Goal: Task Accomplishment & Management: Manage account settings

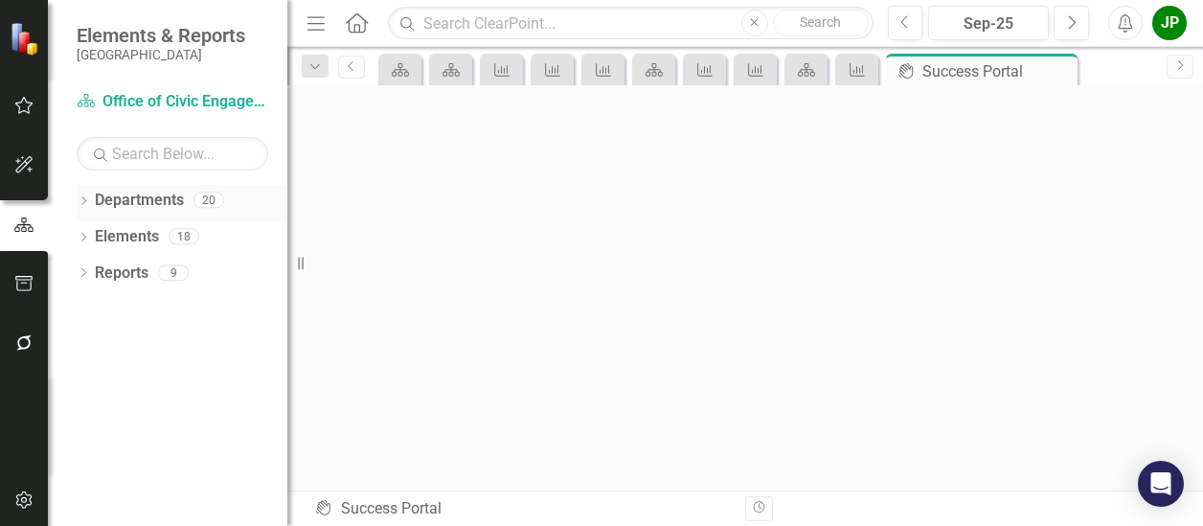
click at [160, 203] on link "Departments" at bounding box center [139, 201] width 89 height 22
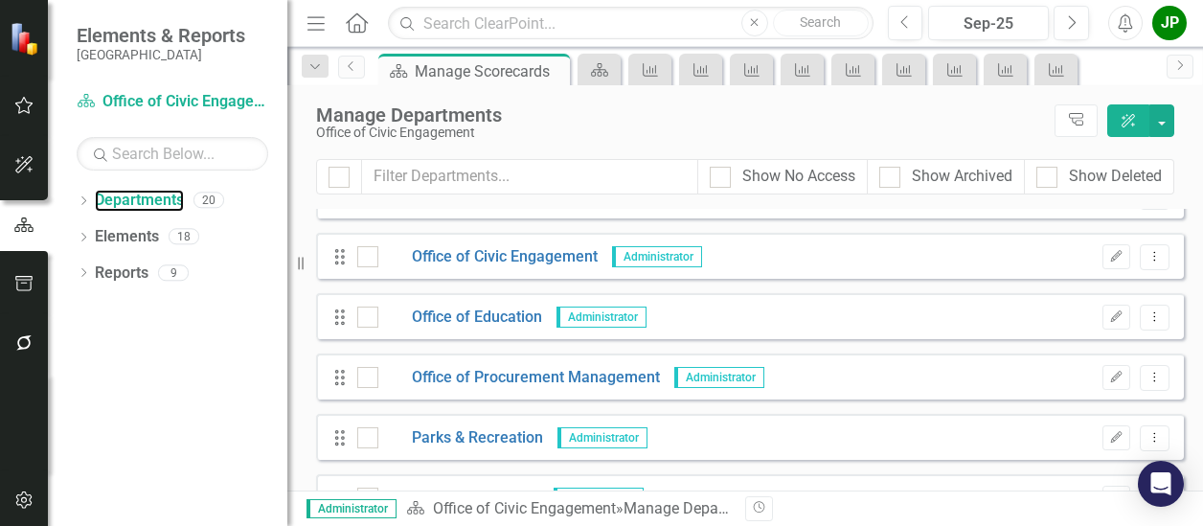
scroll to position [643, 0]
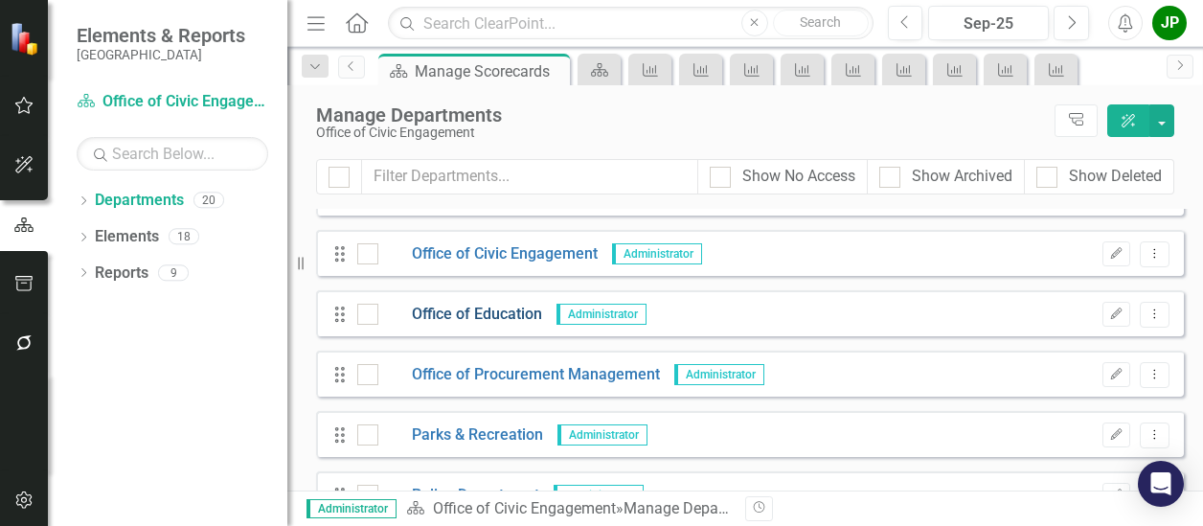
click at [529, 313] on link "Office of Education" at bounding box center [460, 315] width 164 height 22
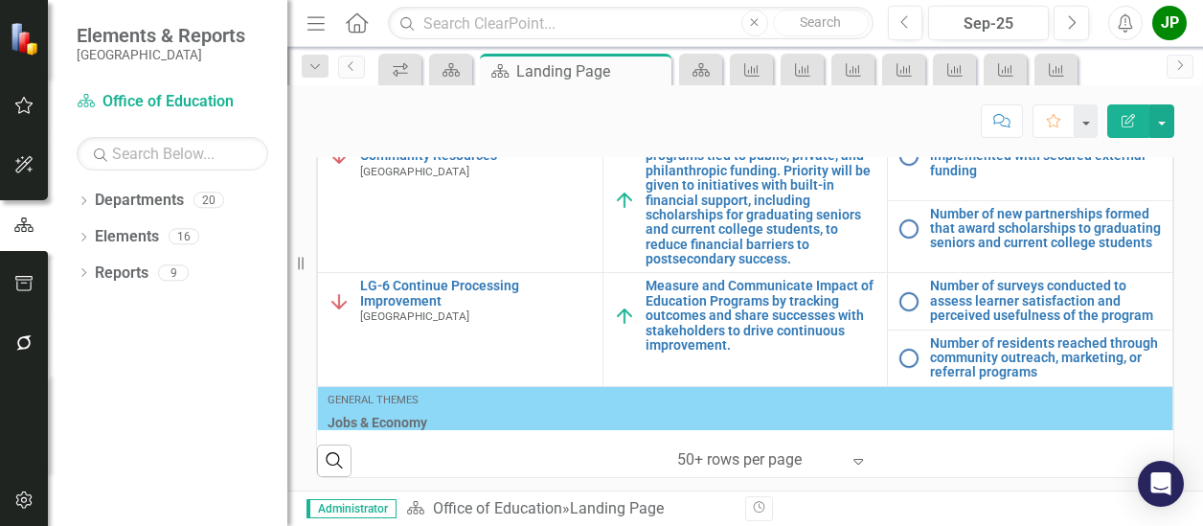
scroll to position [1214, 0]
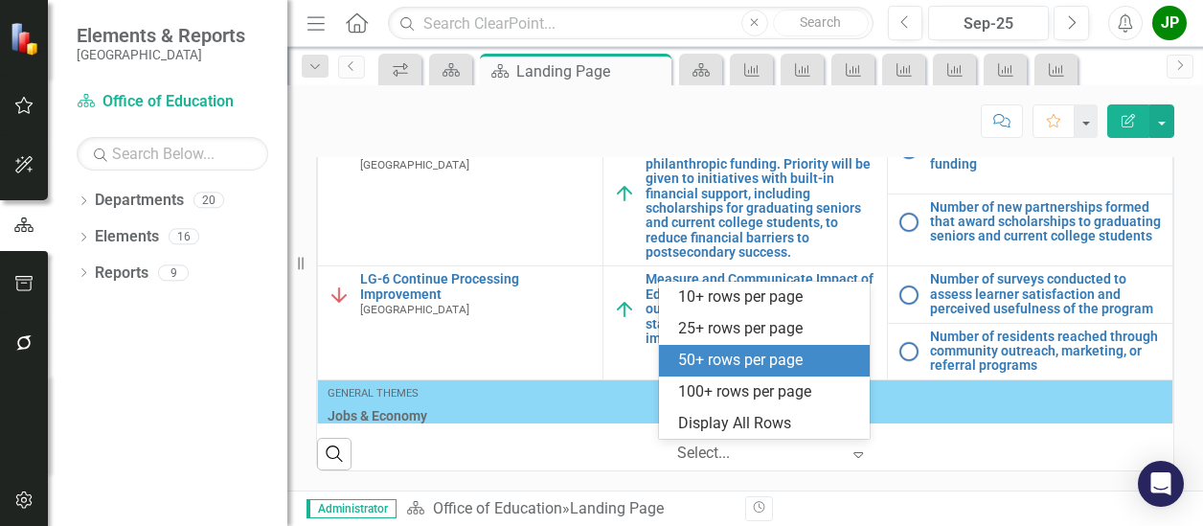
click at [850, 461] on icon "Expand" at bounding box center [858, 453] width 19 height 15
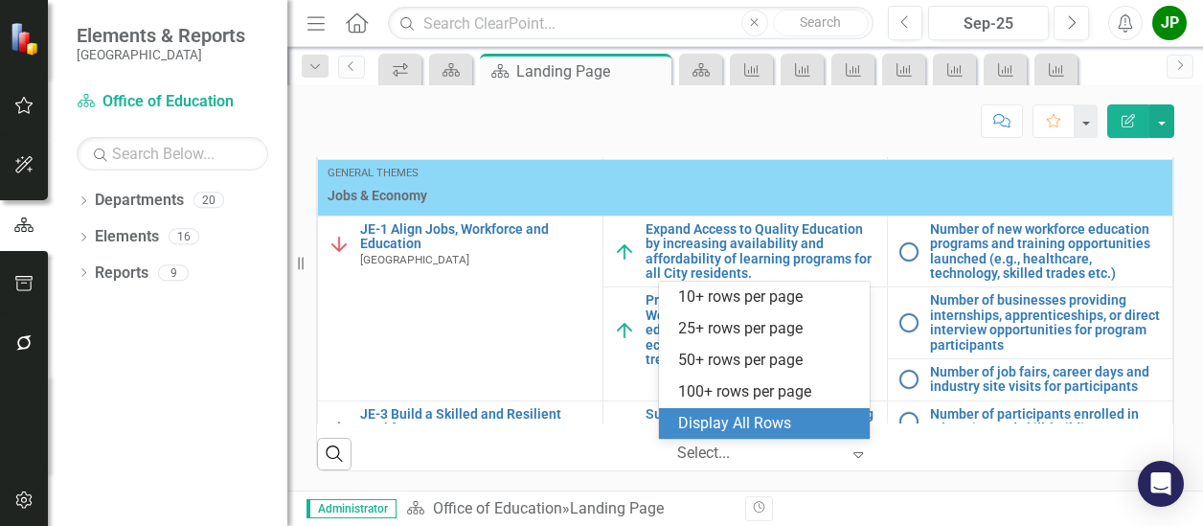
scroll to position [224, 0]
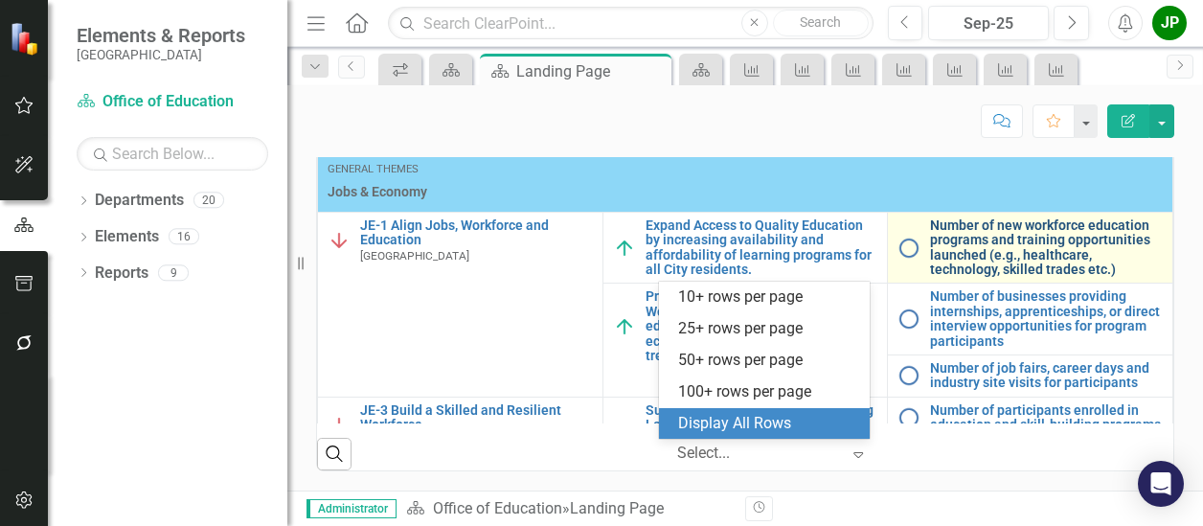
click at [1017, 263] on link "Number of new workforce education programs and training opportunities launched …" at bounding box center [1046, 247] width 233 height 59
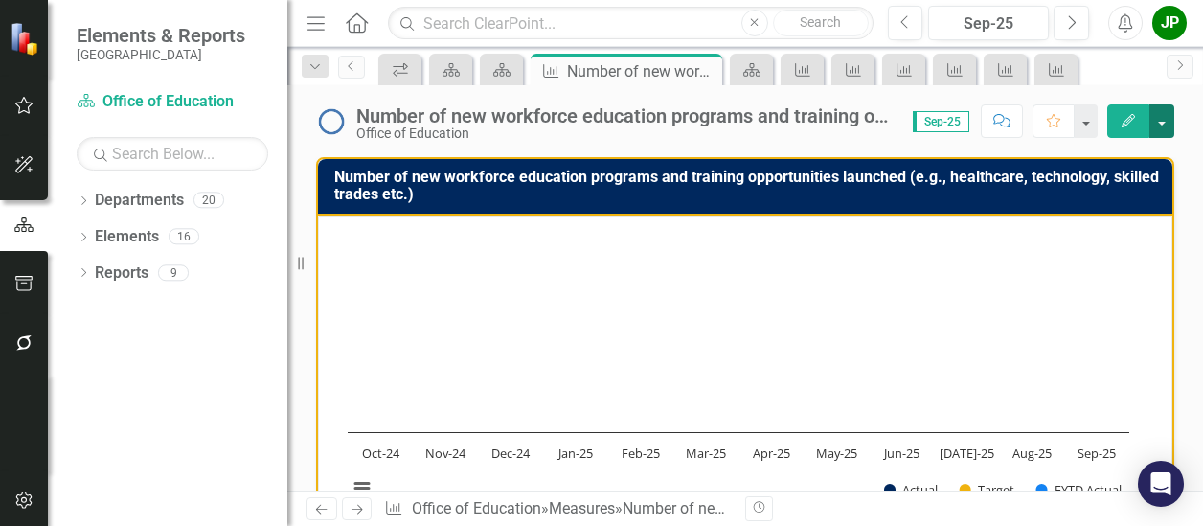
click at [1159, 114] on button "button" at bounding box center [1162, 121] width 25 height 34
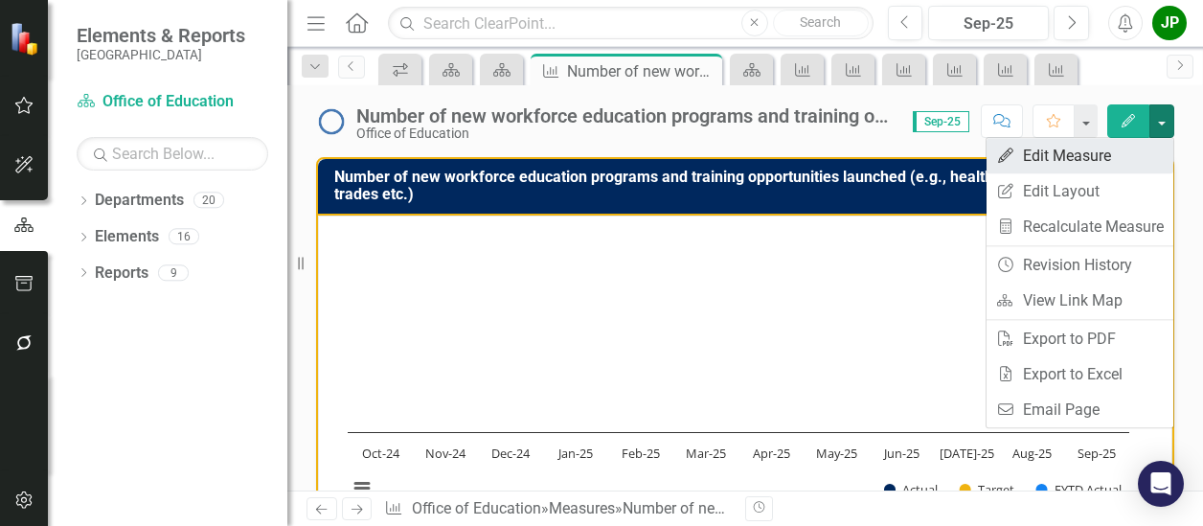
click at [1050, 159] on link "Edit Edit Measure" at bounding box center [1080, 155] width 187 height 35
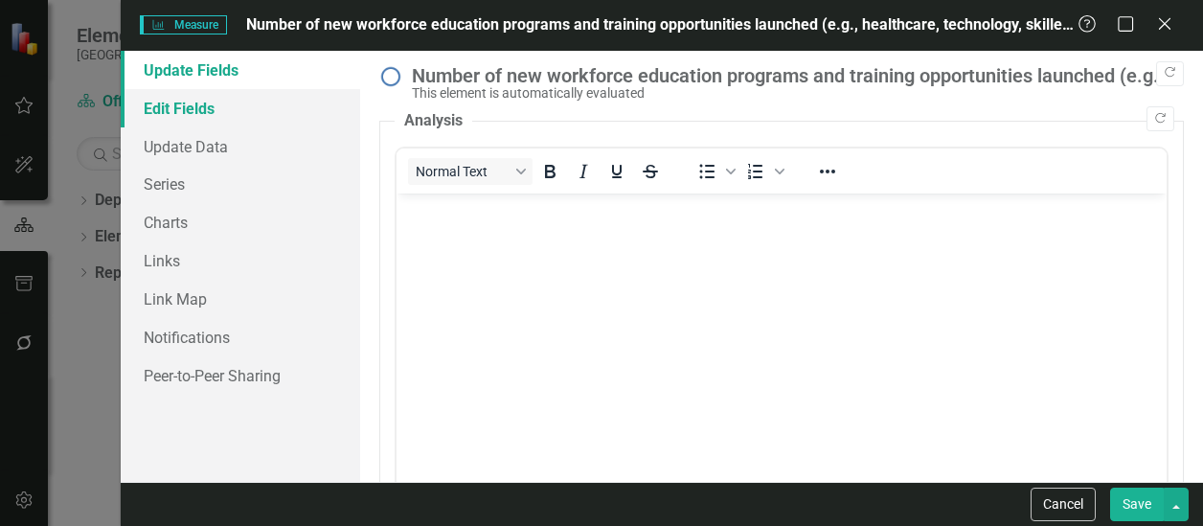
click at [197, 106] on link "Edit Fields" at bounding box center [241, 108] width 240 height 38
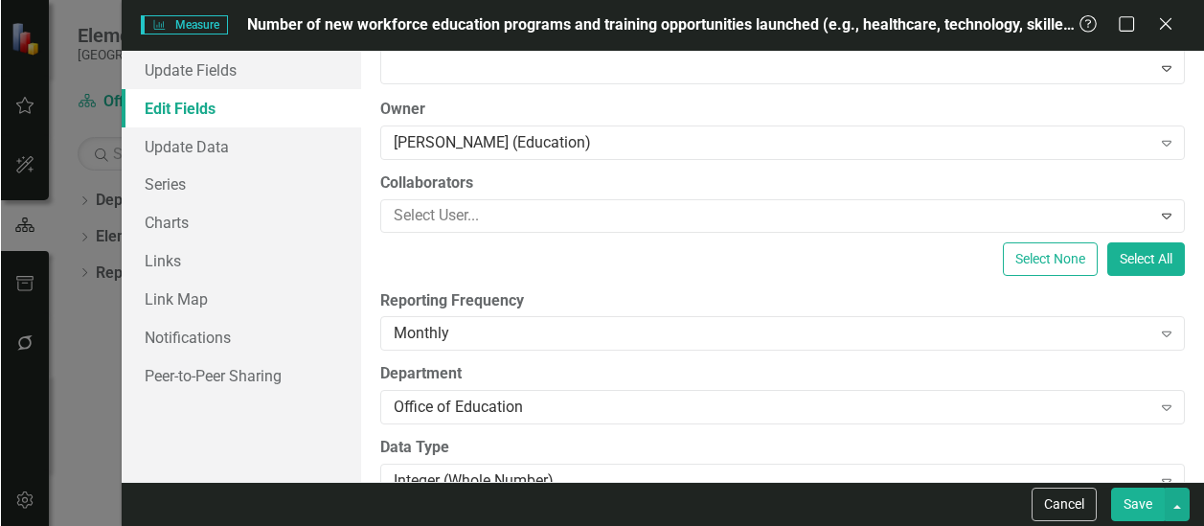
scroll to position [242, 0]
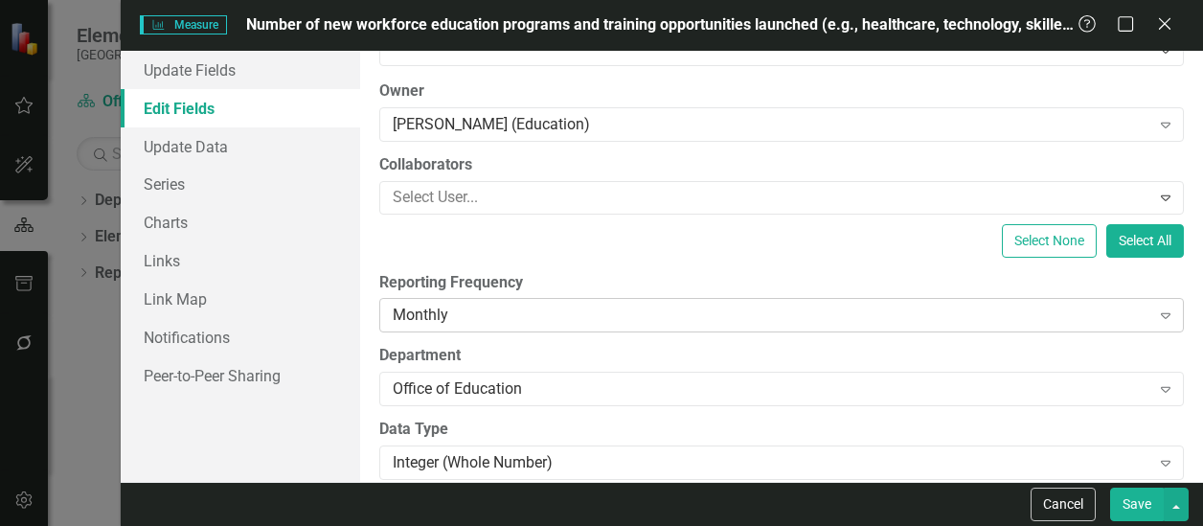
click at [1149, 324] on div "Expand" at bounding box center [1166, 315] width 34 height 31
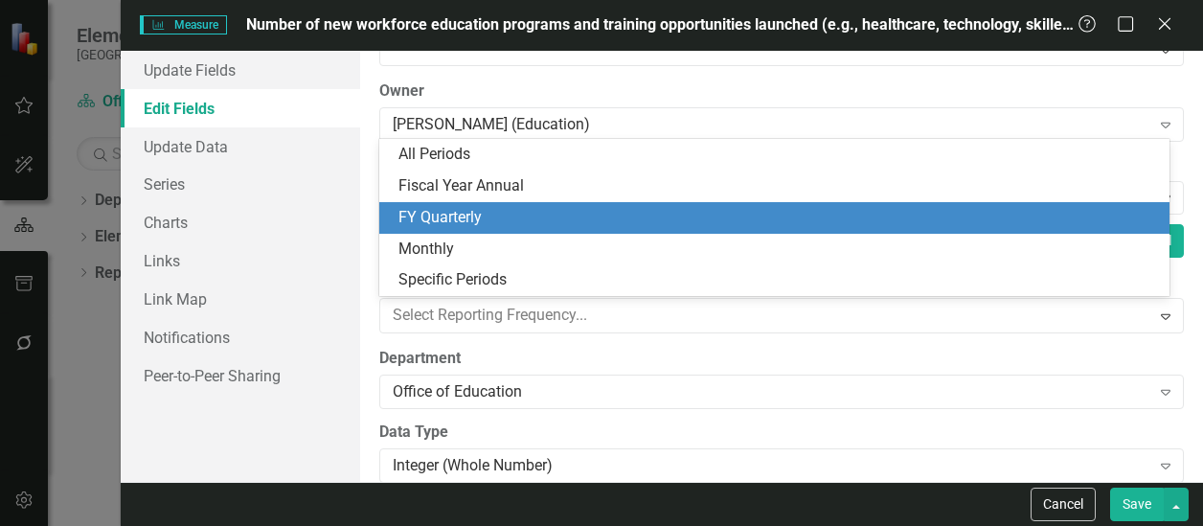
click at [695, 221] on div "FY Quarterly" at bounding box center [779, 218] width 761 height 22
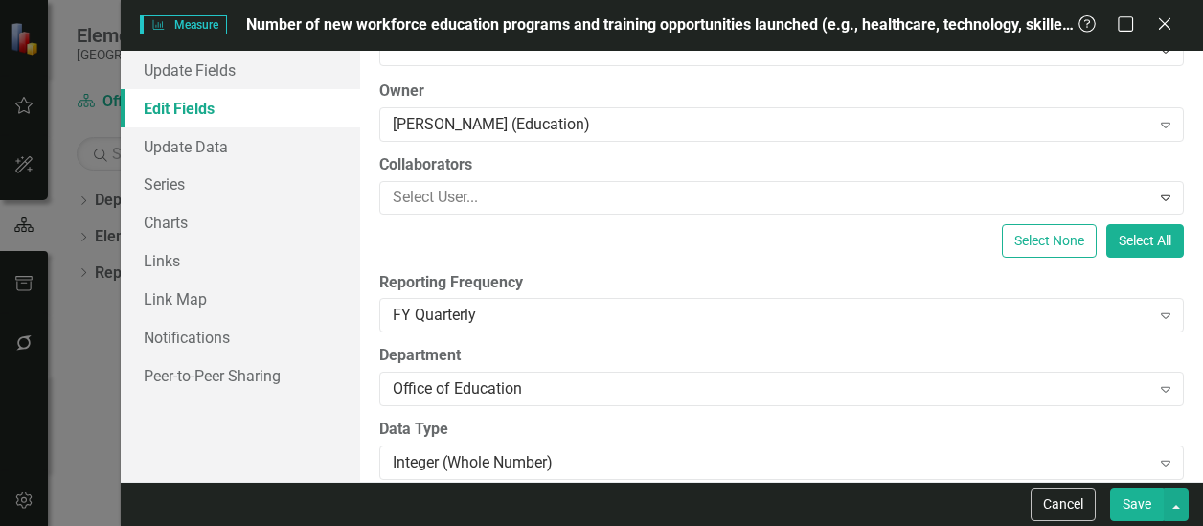
click at [1140, 501] on button "Save" at bounding box center [1137, 505] width 54 height 34
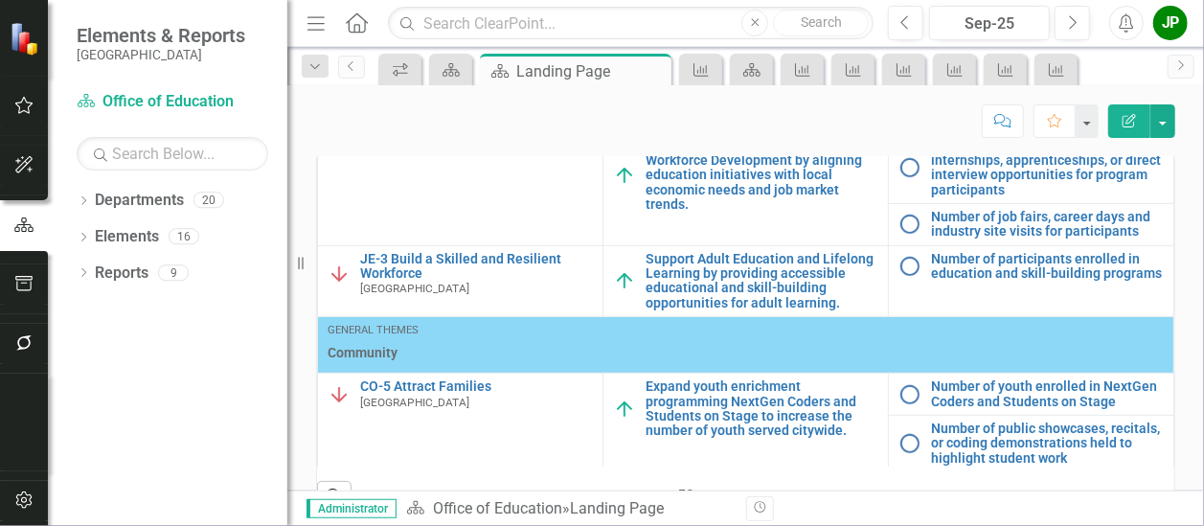
scroll to position [420, 0]
drag, startPoint x: 1146, startPoint y: 421, endPoint x: 1152, endPoint y: 480, distance: 59.7
click at [1152, 467] on div "Key Actions Objectives Measures General Themes Local Governance LG-3 Prioritize…" at bounding box center [745, 269] width 857 height 395
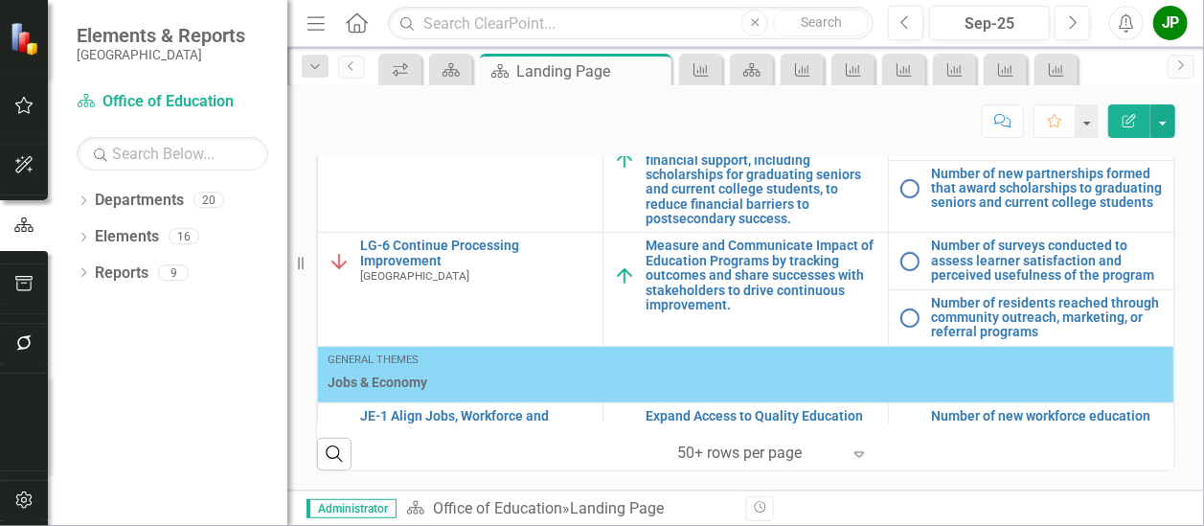
scroll to position [26, 0]
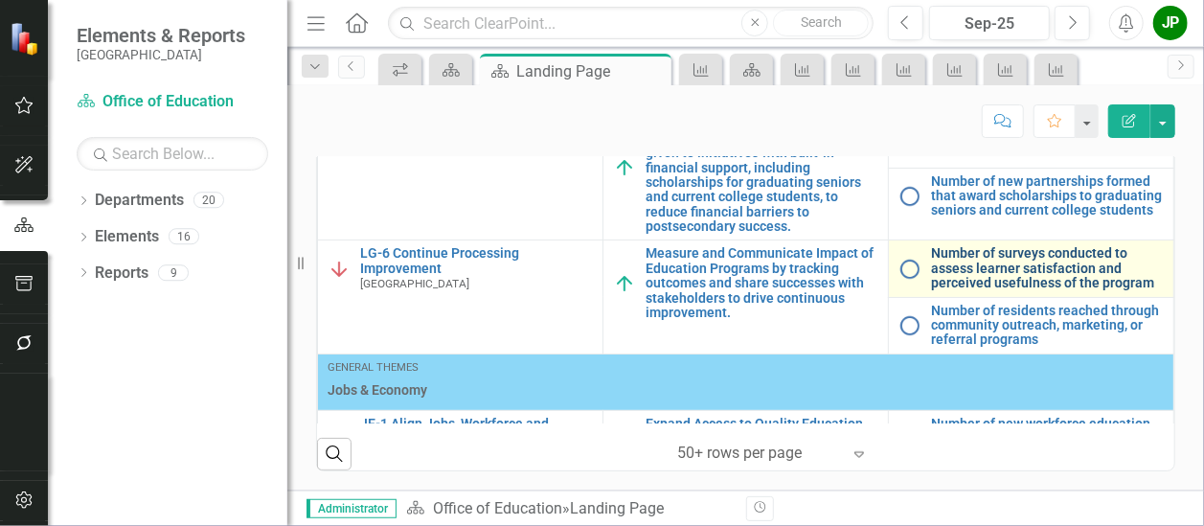
click at [1029, 259] on link "Number of surveys conducted to assess learner satisfaction and perceived useful…" at bounding box center [1047, 268] width 233 height 44
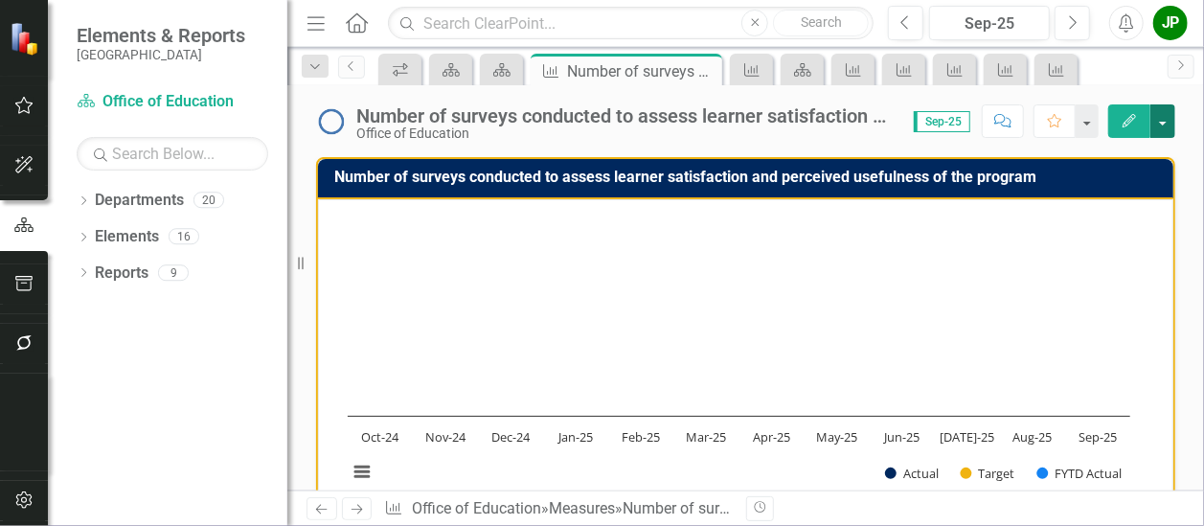
click at [1169, 131] on button "button" at bounding box center [1163, 121] width 25 height 34
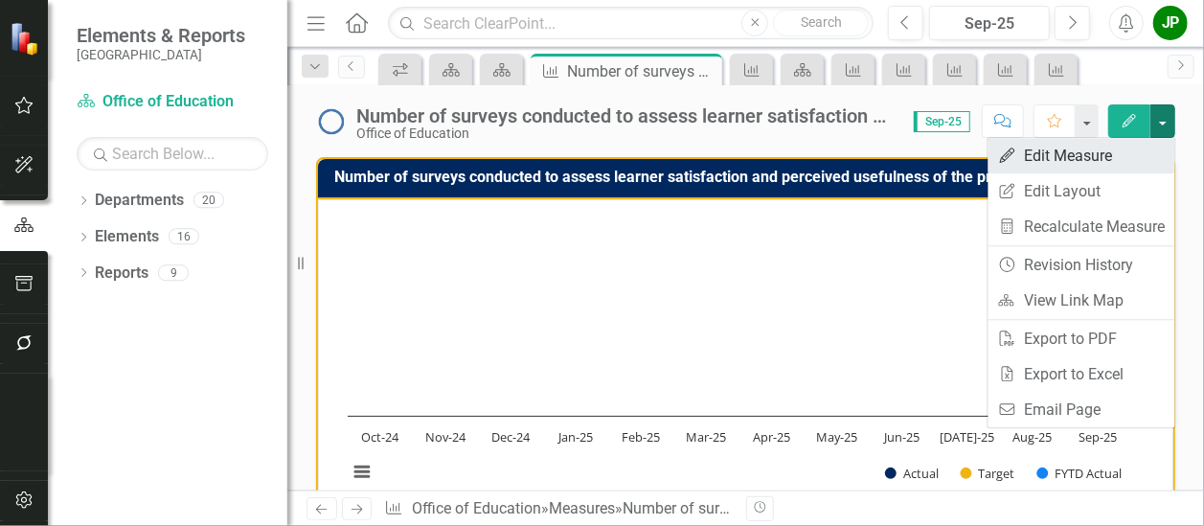
click at [1075, 166] on link "Edit Edit Measure" at bounding box center [1082, 155] width 187 height 35
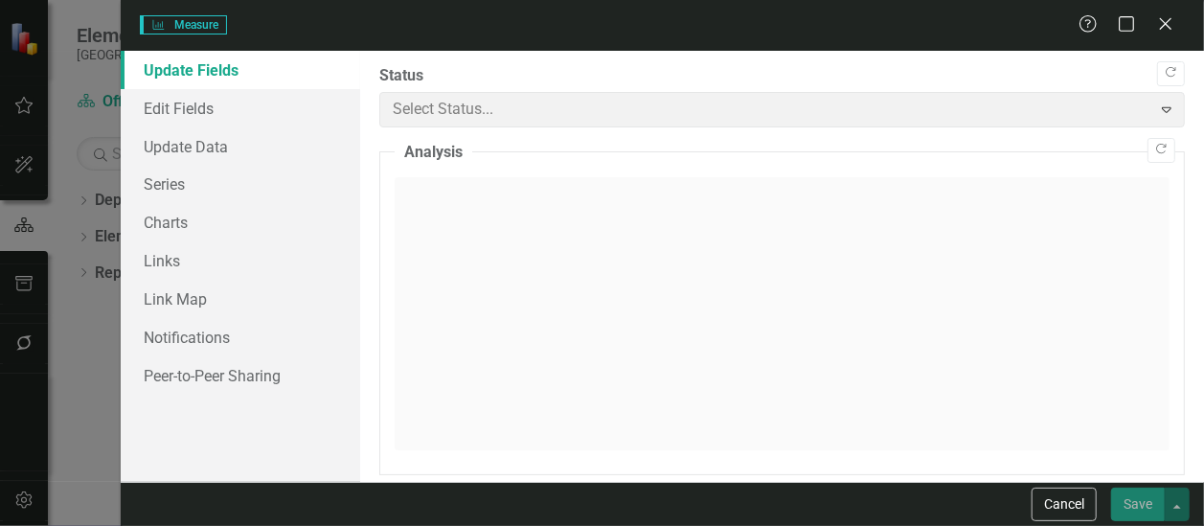
click at [1075, 166] on div "Update Fields Edit Fields Update Data Series Charts Links Link Map Notification…" at bounding box center [663, 266] width 1084 height 431
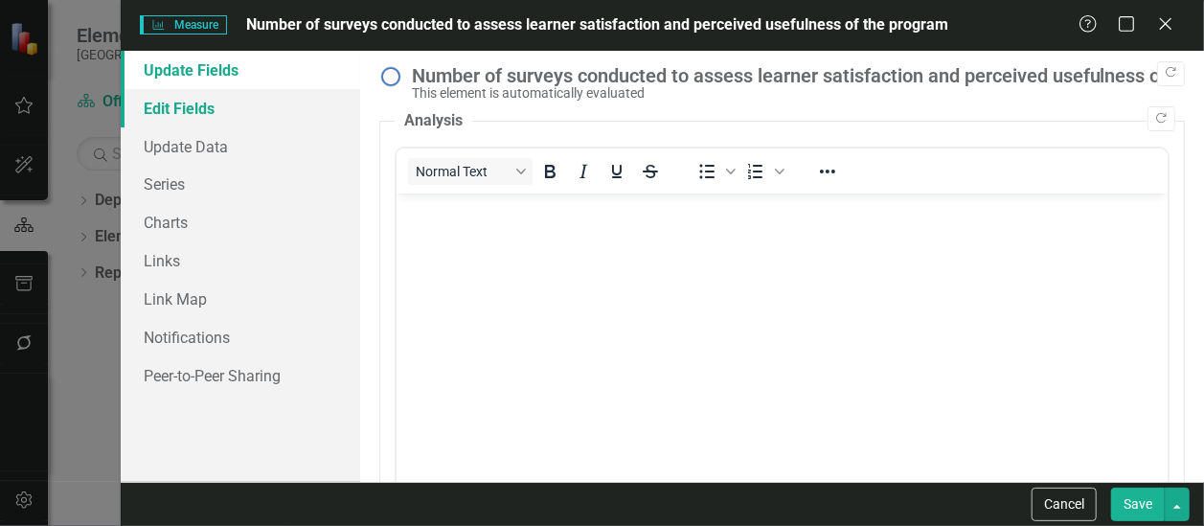
click at [179, 108] on link "Edit Fields" at bounding box center [241, 108] width 240 height 38
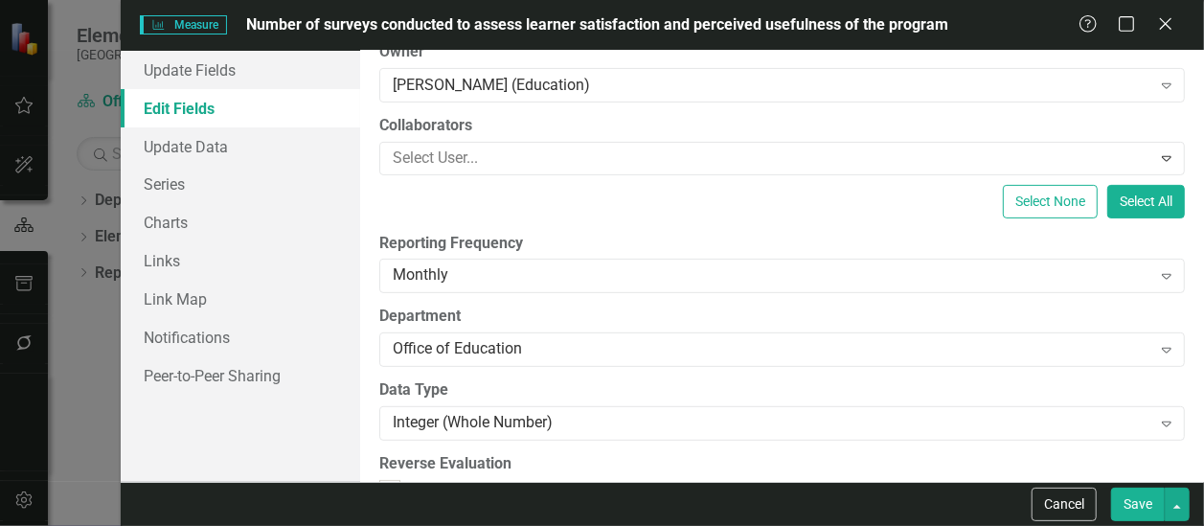
scroll to position [287, 0]
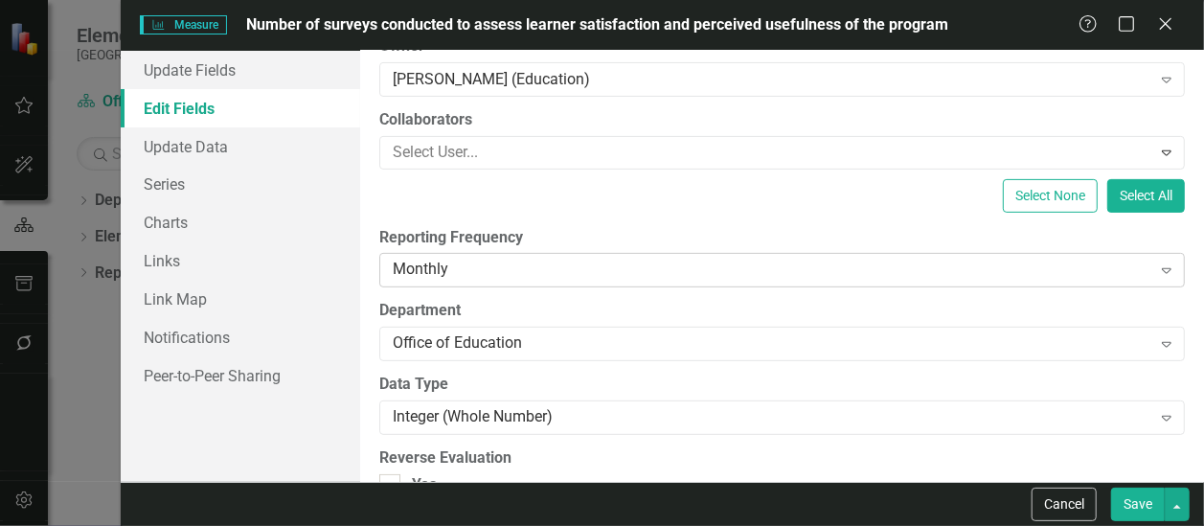
click at [1157, 273] on icon "Expand" at bounding box center [1166, 270] width 19 height 15
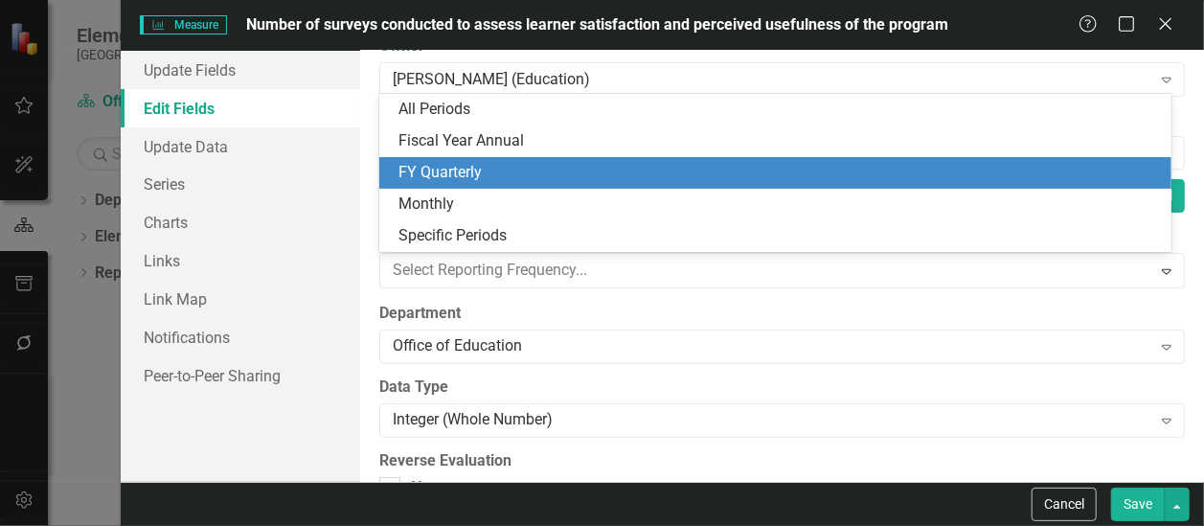
click at [1036, 176] on div "FY Quarterly" at bounding box center [780, 173] width 762 height 22
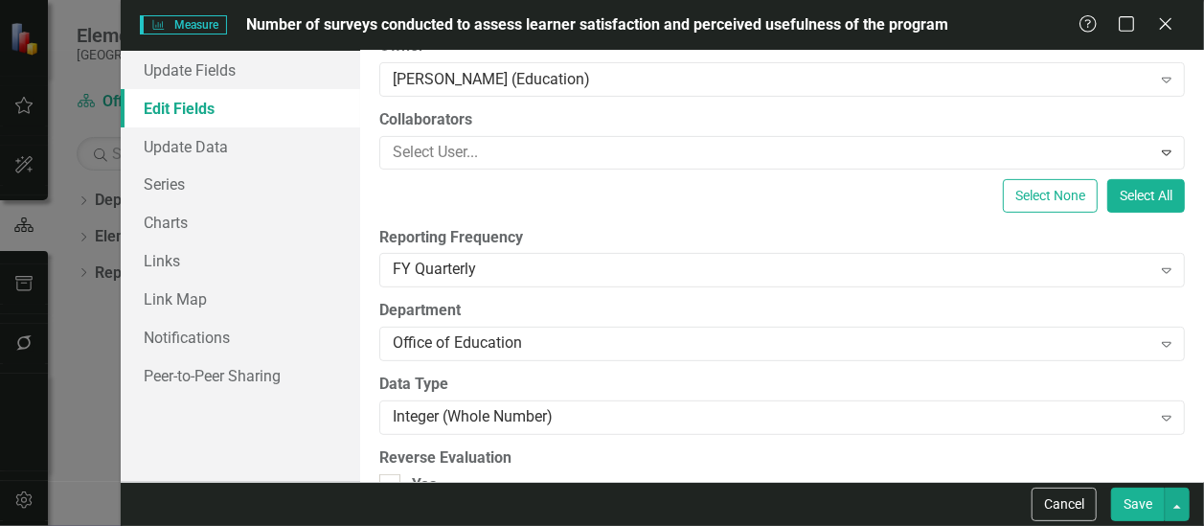
click at [1132, 500] on button "Save" at bounding box center [1138, 505] width 54 height 34
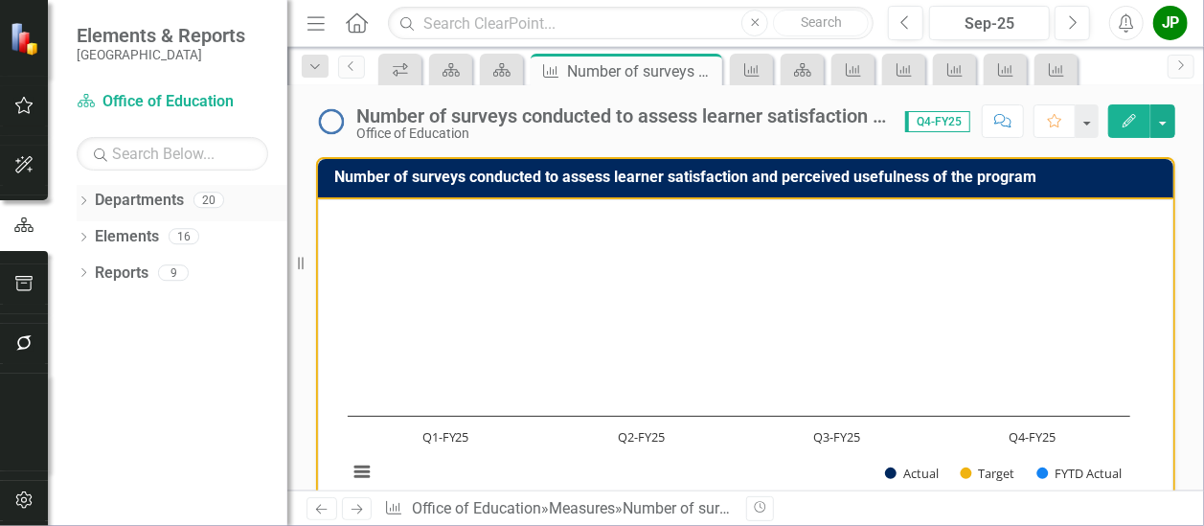
click at [146, 204] on link "Departments" at bounding box center [139, 201] width 89 height 22
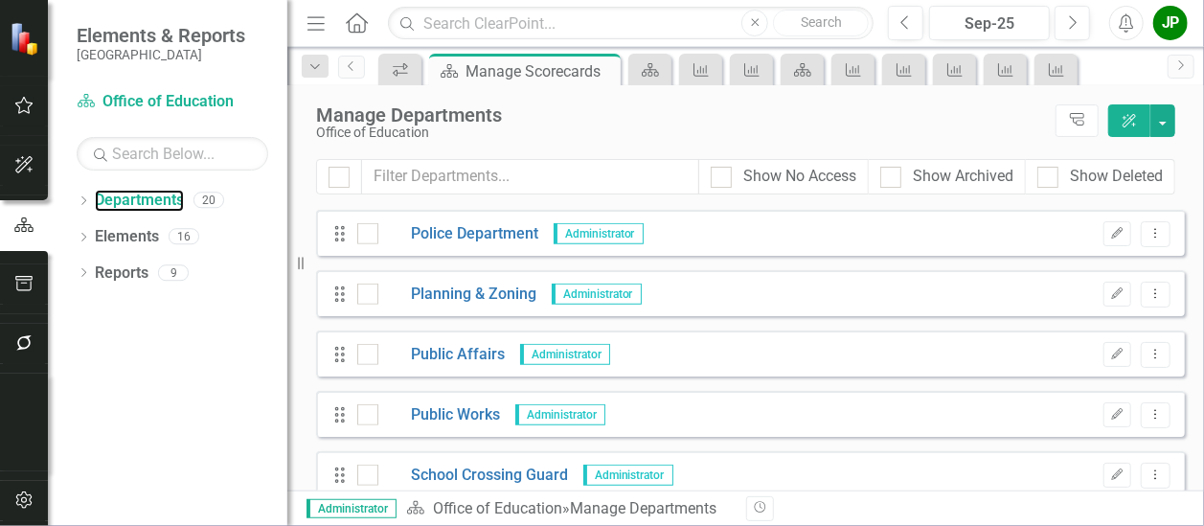
scroll to position [910, 0]
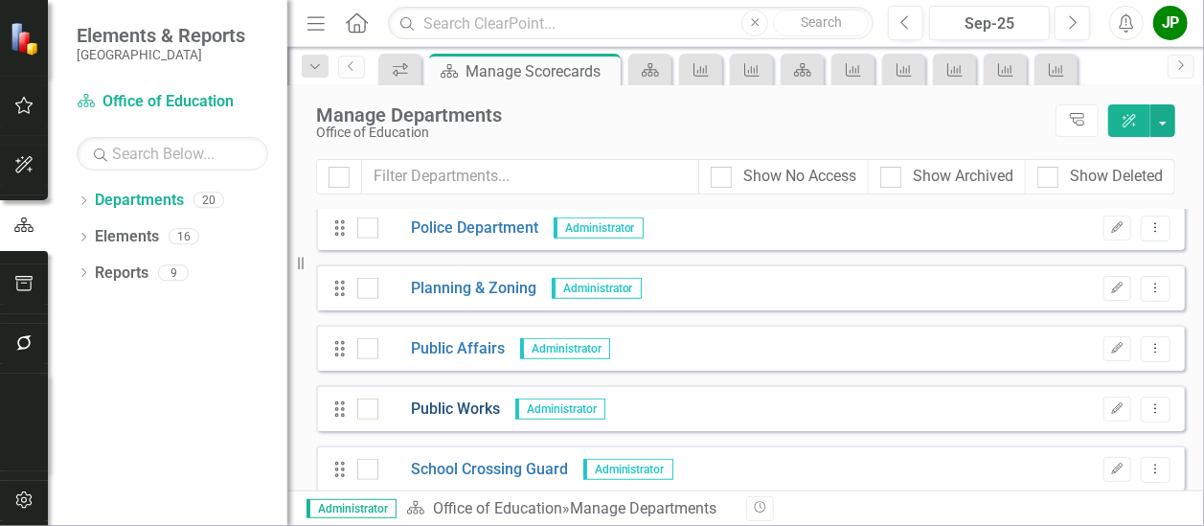
click at [450, 410] on link "Public Works" at bounding box center [439, 410] width 123 height 22
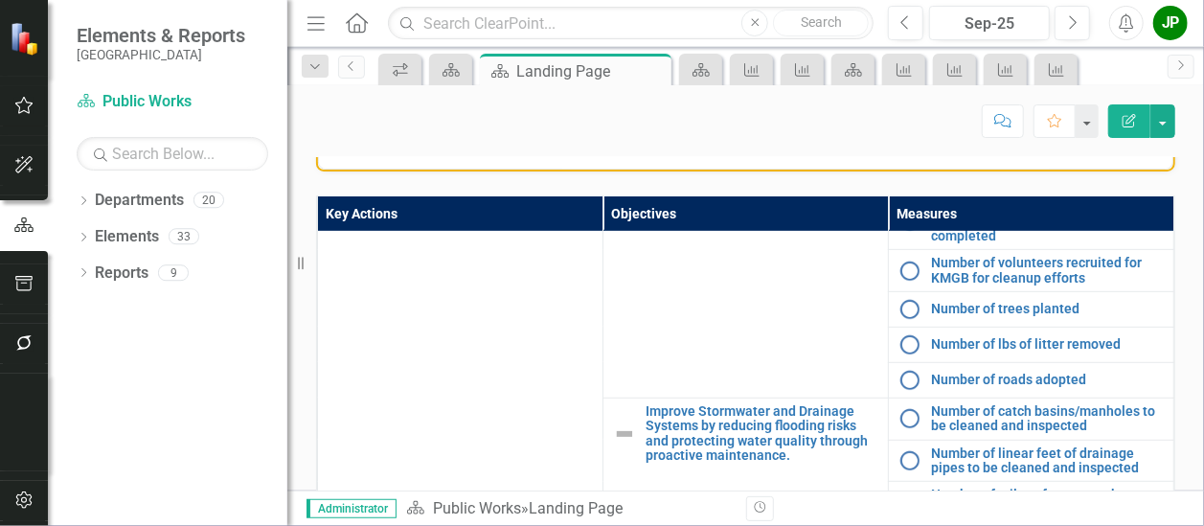
scroll to position [578, 0]
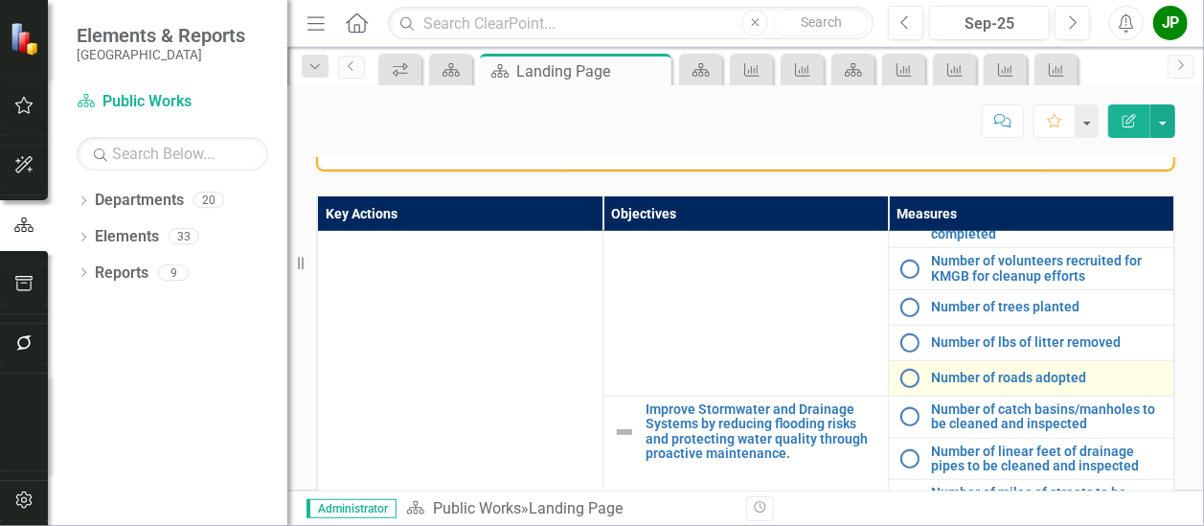
click at [1044, 390] on div "Number of roads adopted" at bounding box center [1031, 378] width 265 height 23
click at [1021, 385] on link "Number of roads adopted" at bounding box center [1047, 378] width 233 height 14
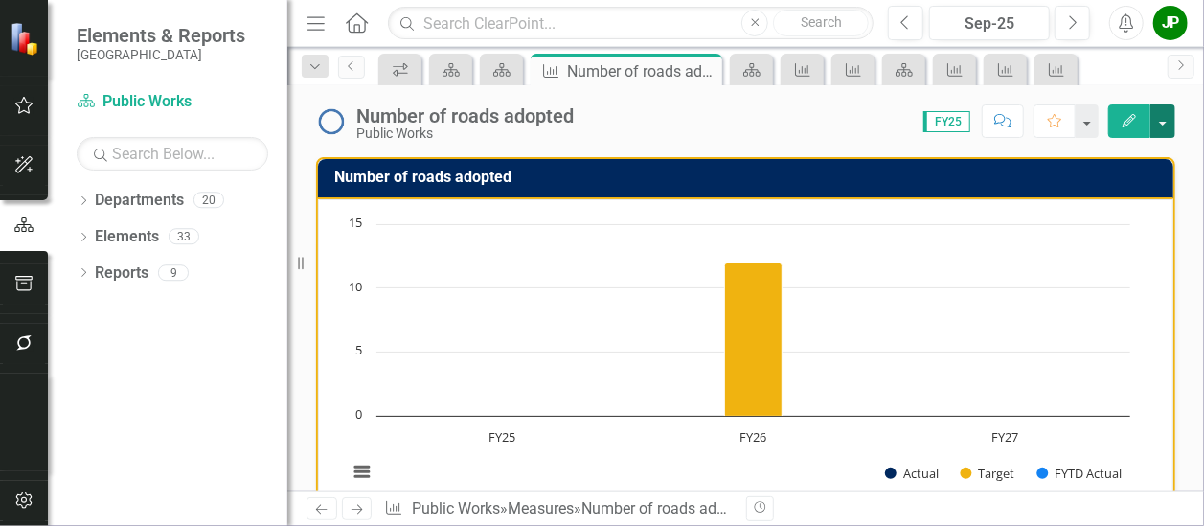
click at [1170, 127] on button "button" at bounding box center [1163, 121] width 25 height 34
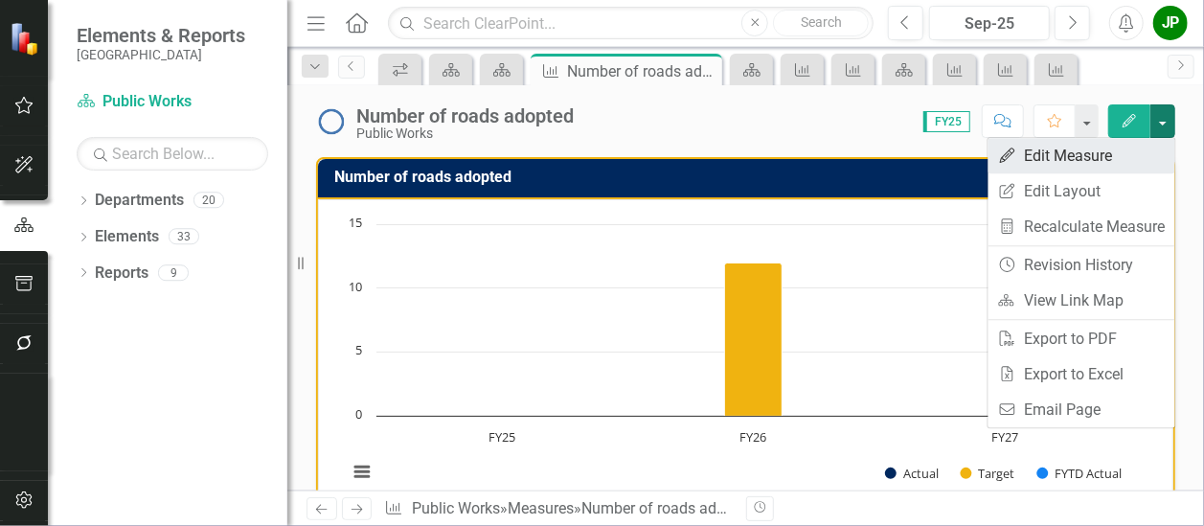
click at [1085, 162] on link "Edit Edit Measure" at bounding box center [1082, 155] width 187 height 35
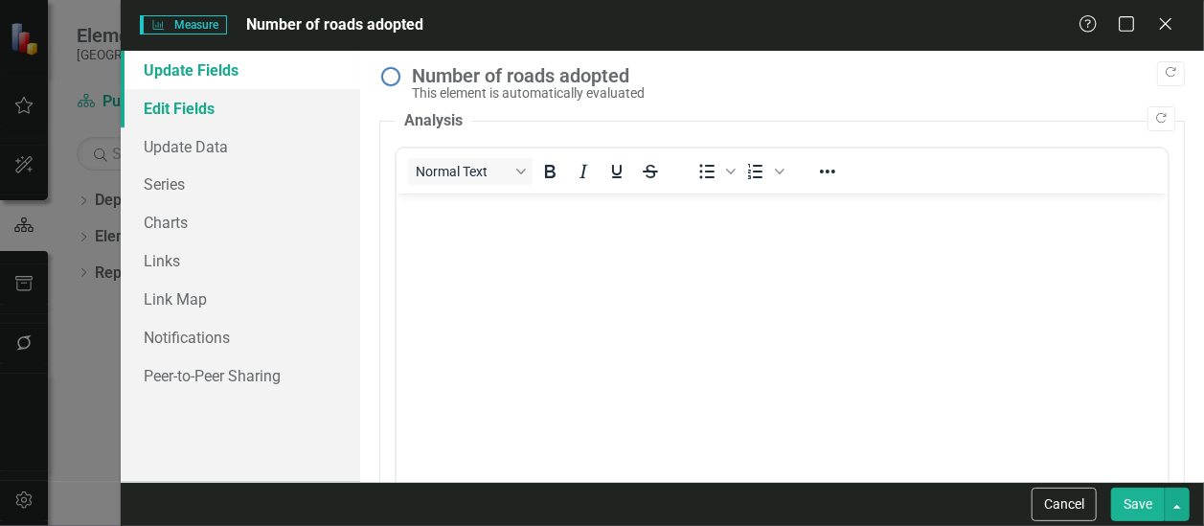
click at [185, 118] on link "Edit Fields" at bounding box center [241, 108] width 240 height 38
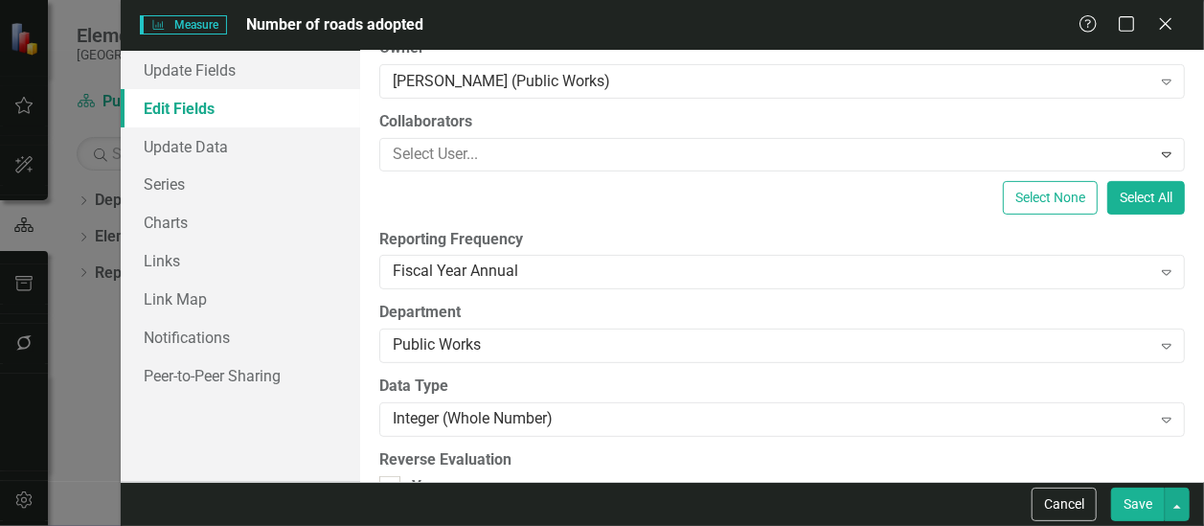
scroll to position [328, 0]
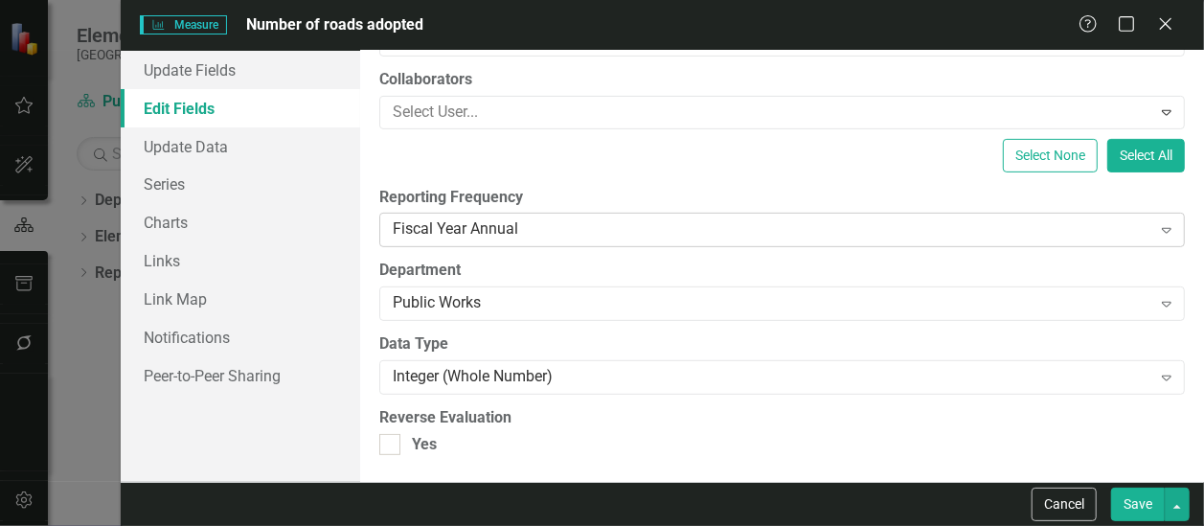
click at [1157, 231] on icon "Expand" at bounding box center [1166, 229] width 19 height 15
click at [1157, 227] on icon "Expand" at bounding box center [1166, 229] width 19 height 15
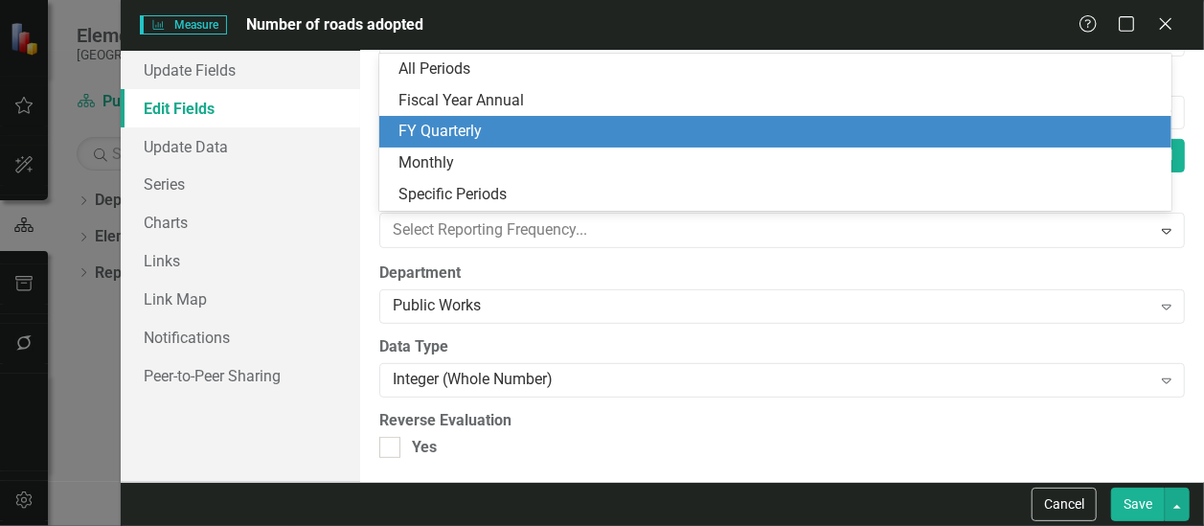
click at [983, 133] on div "FY Quarterly" at bounding box center [780, 132] width 762 height 22
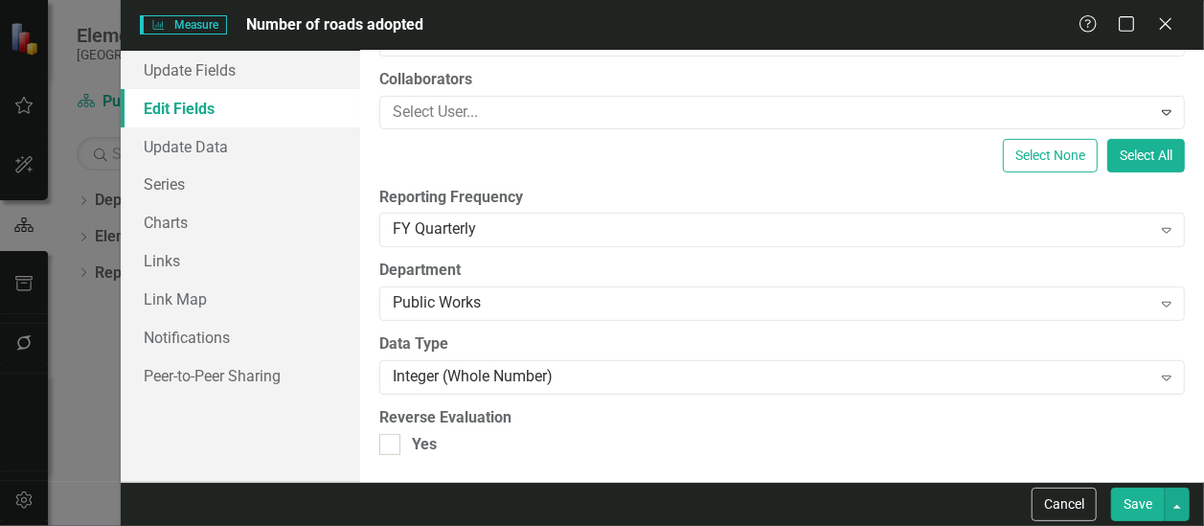
click at [1136, 505] on button "Save" at bounding box center [1138, 505] width 54 height 34
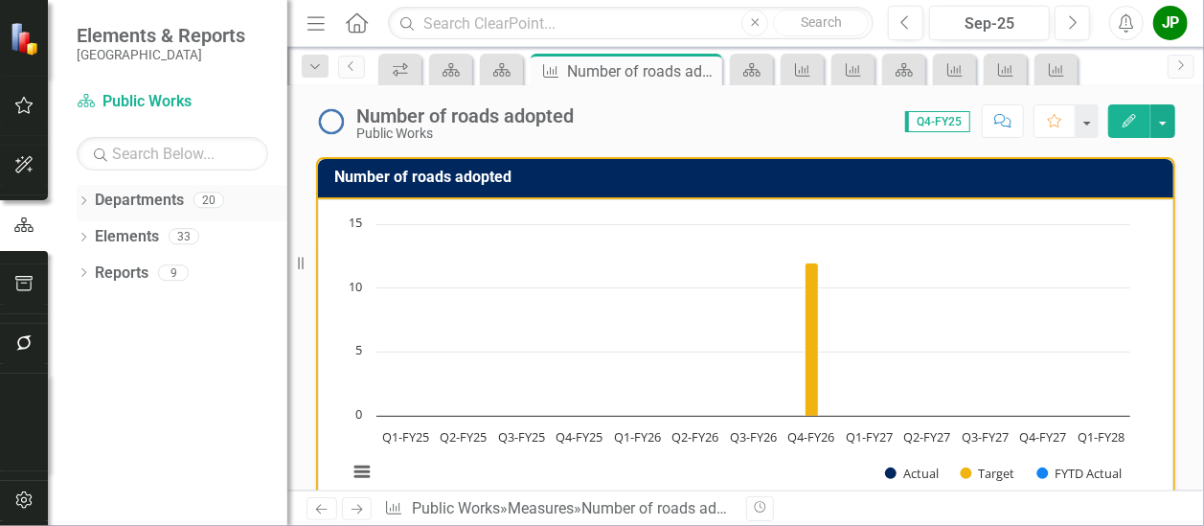
click at [142, 201] on link "Departments" at bounding box center [139, 201] width 89 height 22
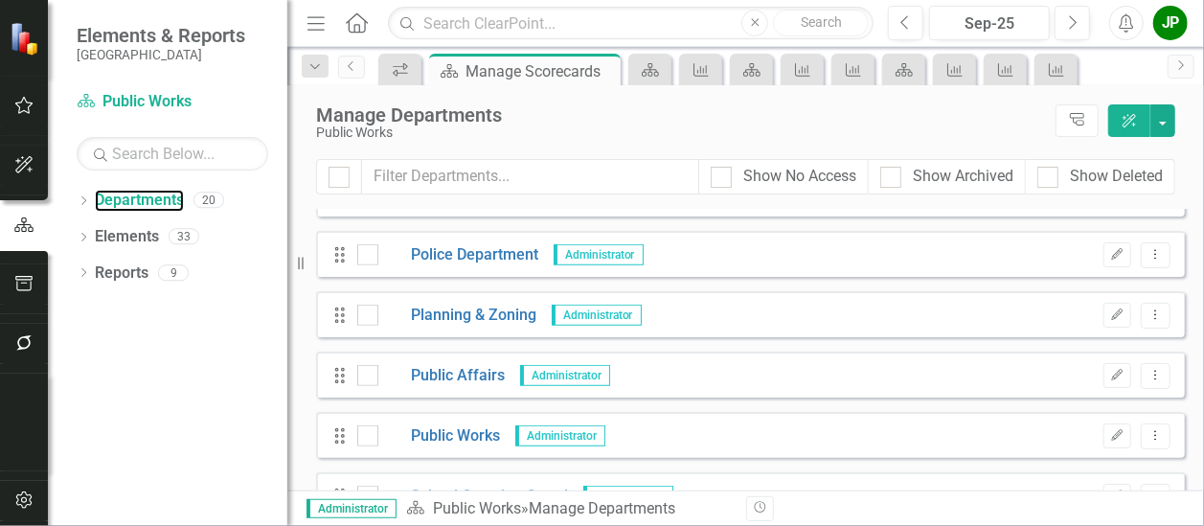
scroll to position [924, 0]
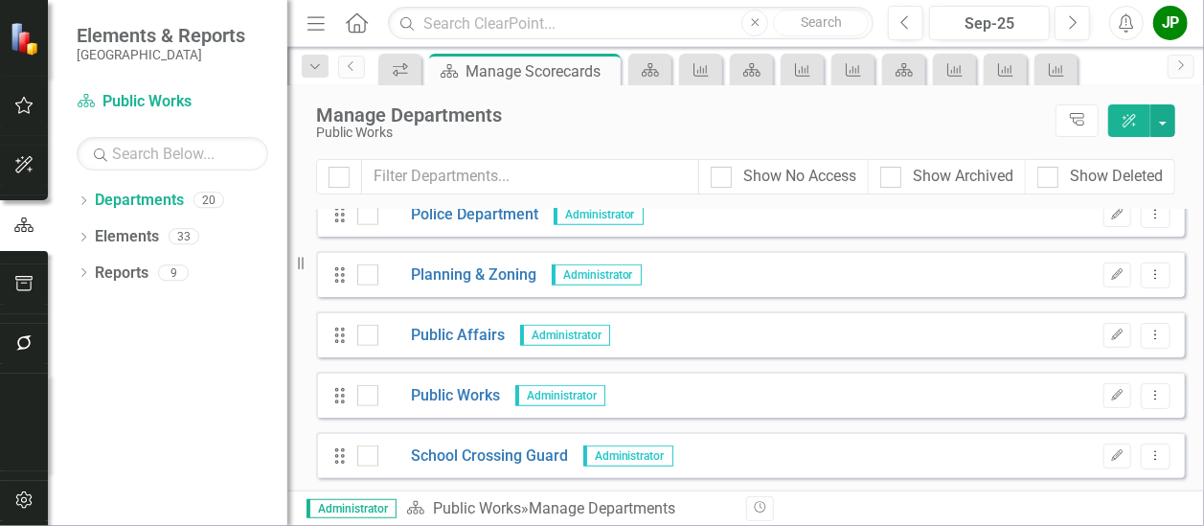
click at [1157, 486] on div "Menu Home Search Close Search Previous Sep-25 Next Alerts JP User Edit Profile …" at bounding box center [745, 263] width 917 height 526
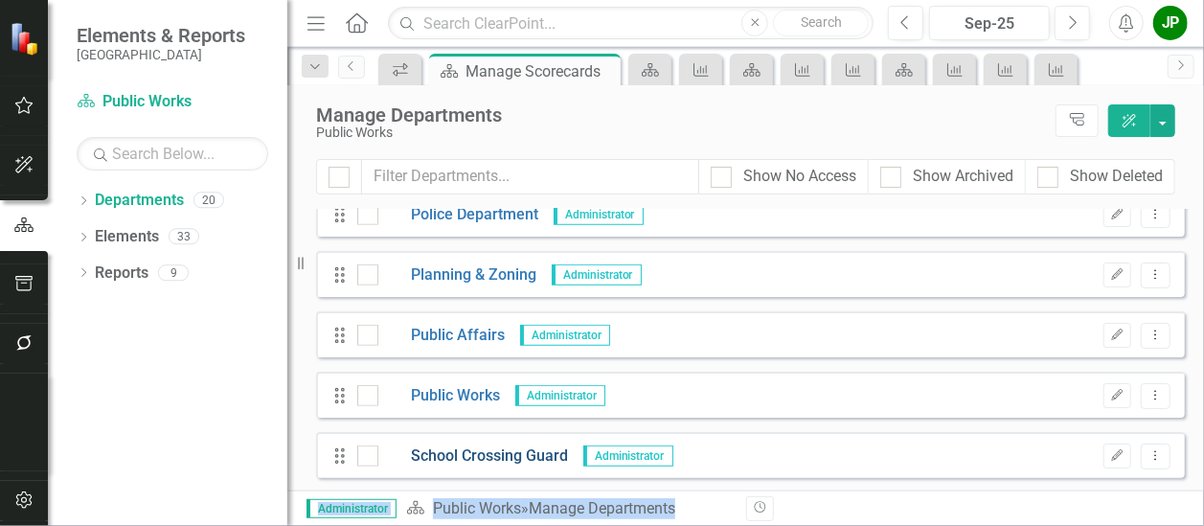
click at [492, 460] on link "School Crossing Guard" at bounding box center [473, 457] width 191 height 22
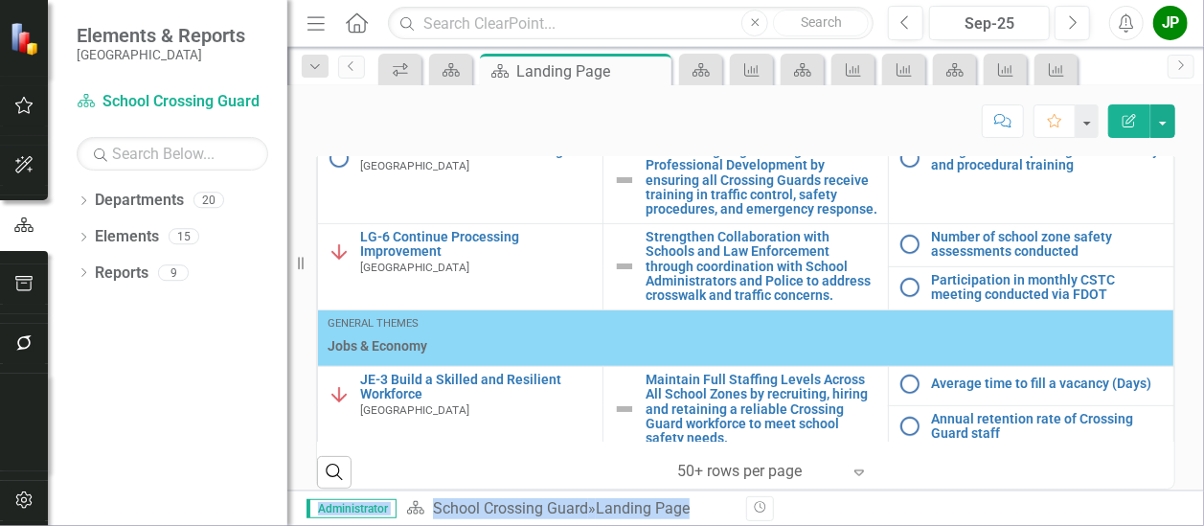
scroll to position [295, 0]
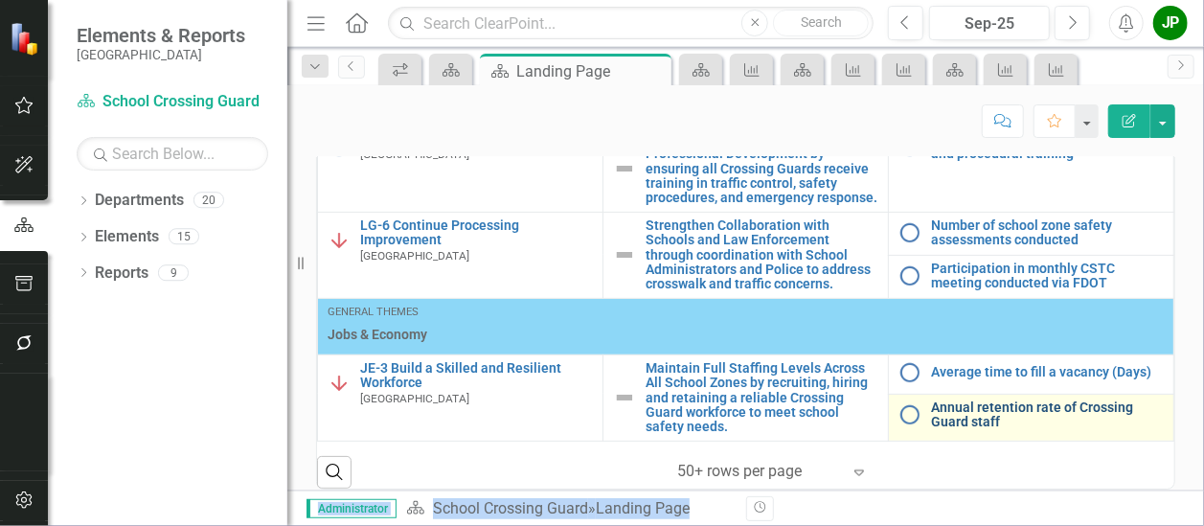
click at [1006, 430] on link "Annual retention rate of Crossing Guard staff" at bounding box center [1047, 415] width 233 height 30
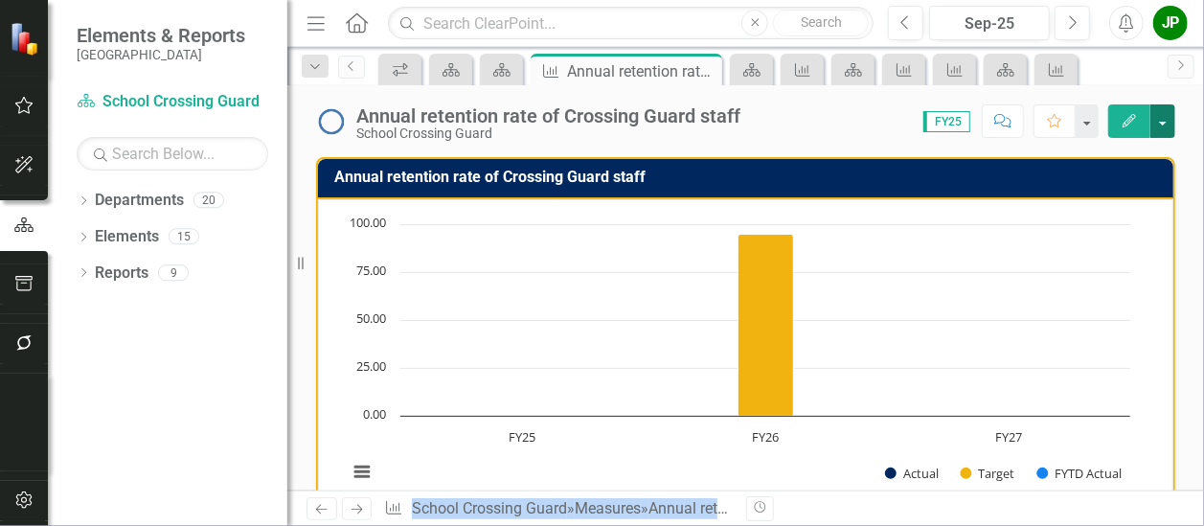
click at [1165, 132] on button "button" at bounding box center [1163, 121] width 25 height 34
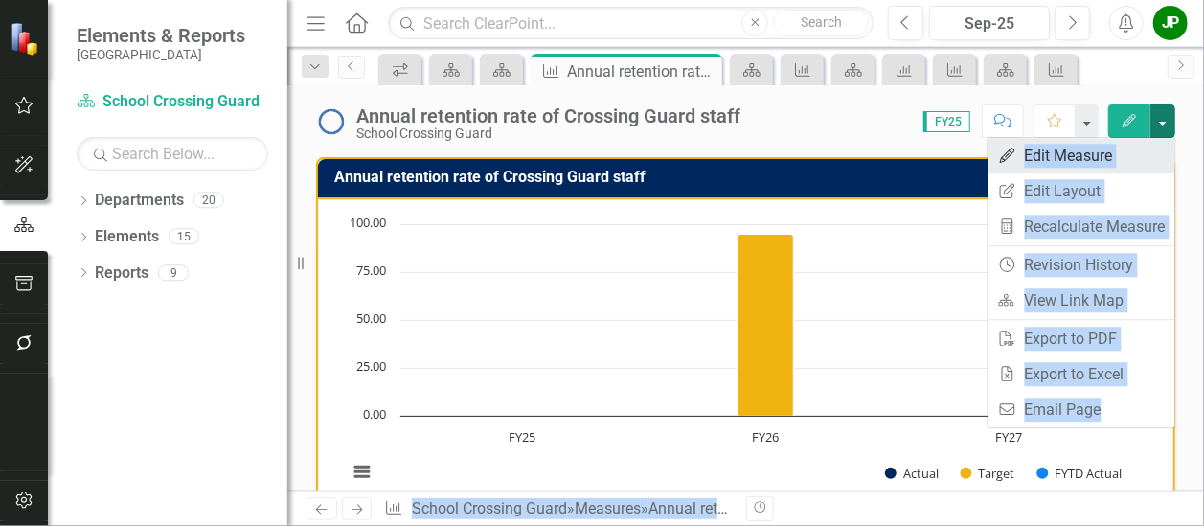
click at [1157, 160] on link "Edit Edit Measure" at bounding box center [1082, 155] width 187 height 35
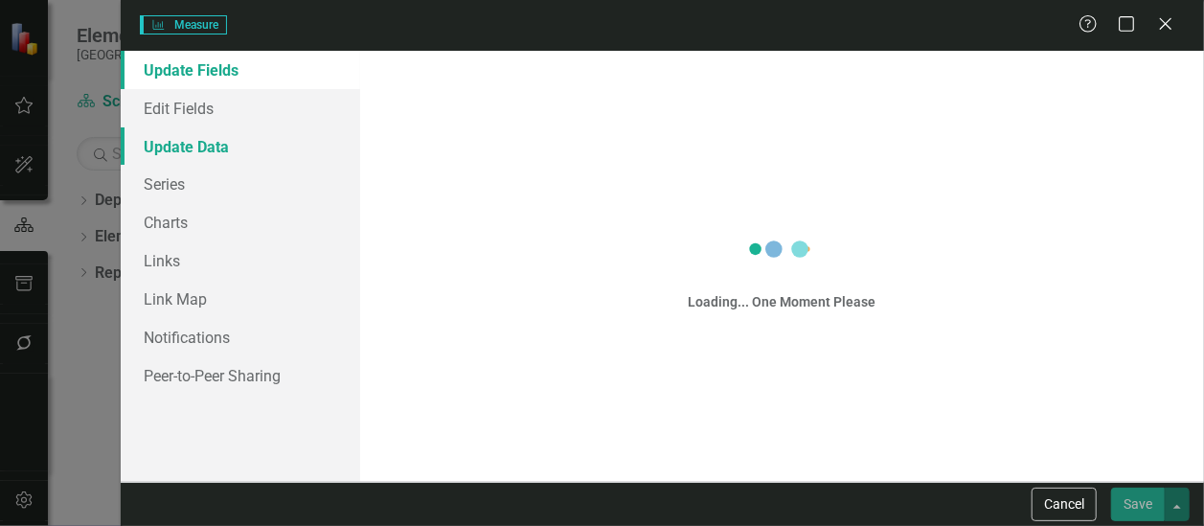
click at [1157, 160] on div "Measure Measure Help Maximize Close Update Fields Edit Fields Update Data Serie…" at bounding box center [602, 263] width 1204 height 526
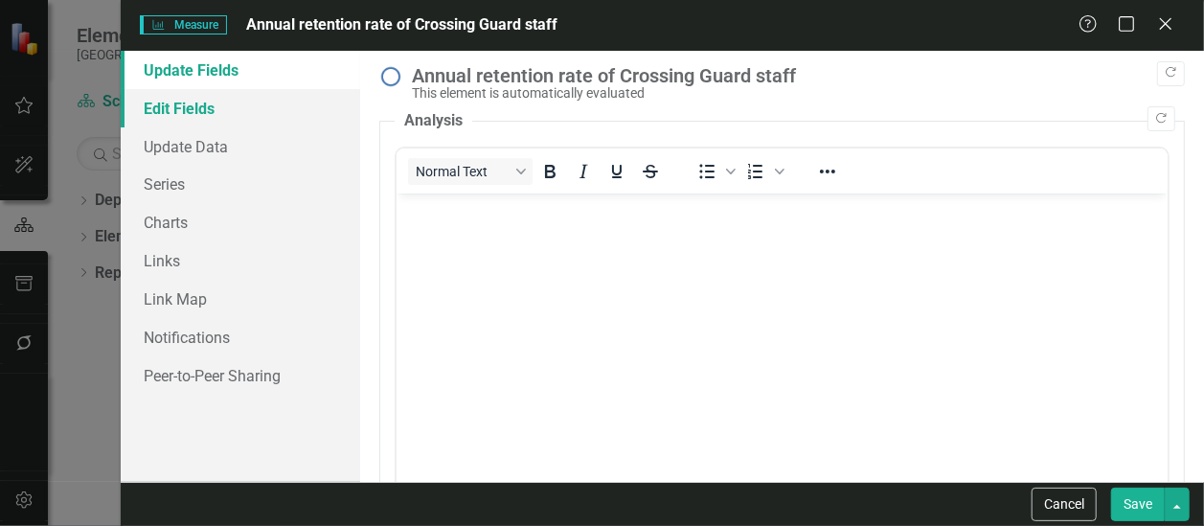
click at [199, 110] on link "Edit Fields" at bounding box center [241, 108] width 240 height 38
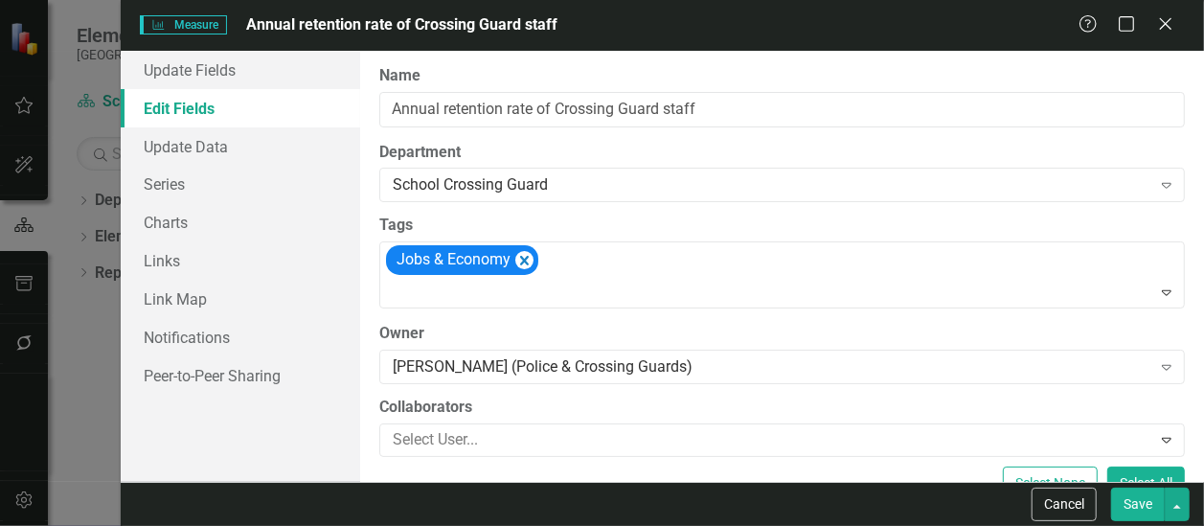
click at [1111, 36] on div "Measure Measure Annual retention rate of Crossing Guard staff Help Maximize Clo…" at bounding box center [663, 25] width 1084 height 51
click at [1171, 27] on icon "Close" at bounding box center [1166, 23] width 24 height 18
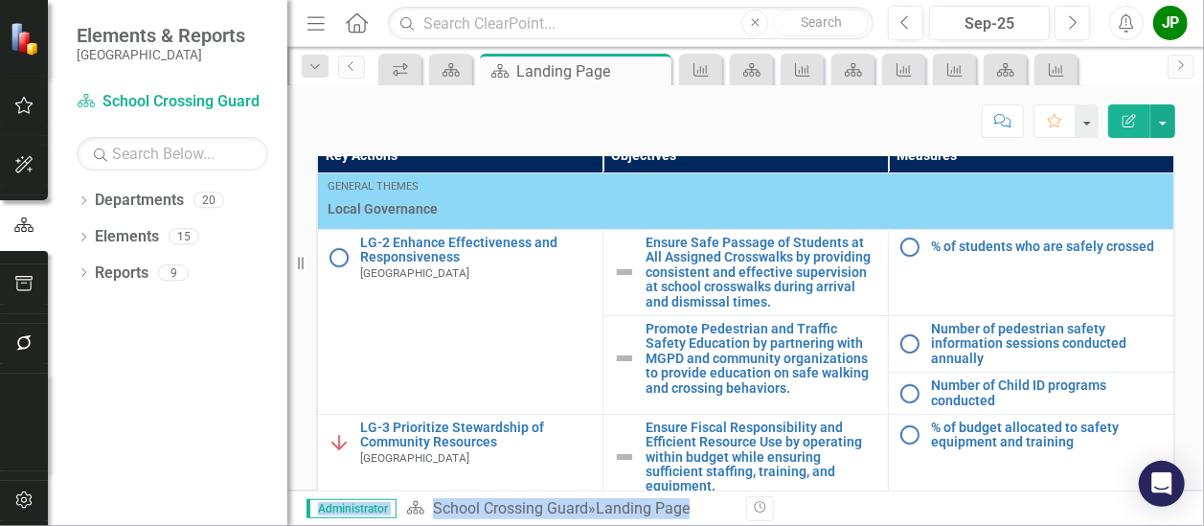
scroll to position [1085, 0]
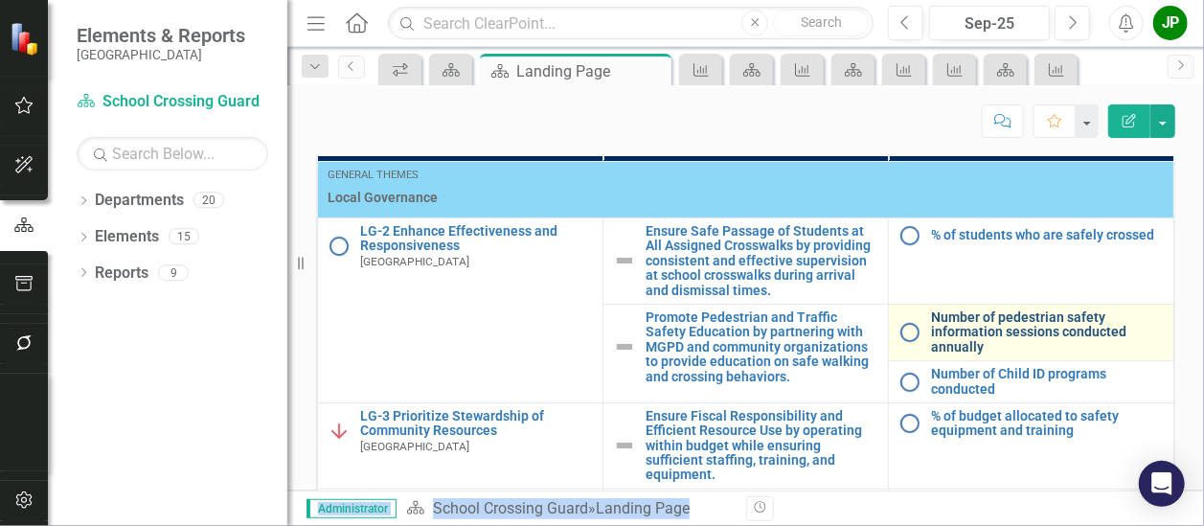
click at [1046, 354] on link "Number of pedestrian safety information sessions conducted annually" at bounding box center [1047, 332] width 233 height 44
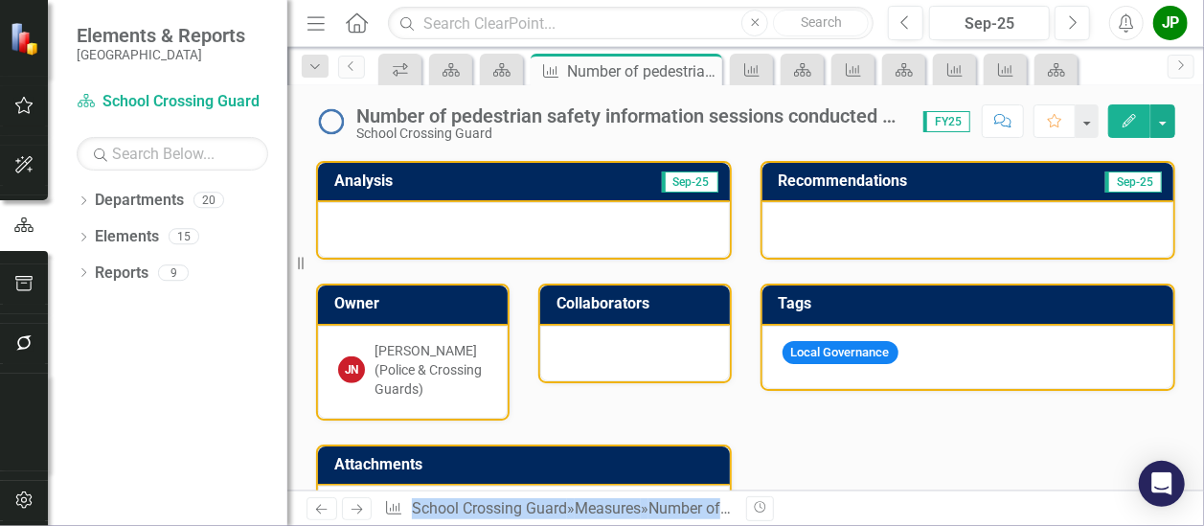
scroll to position [325, 0]
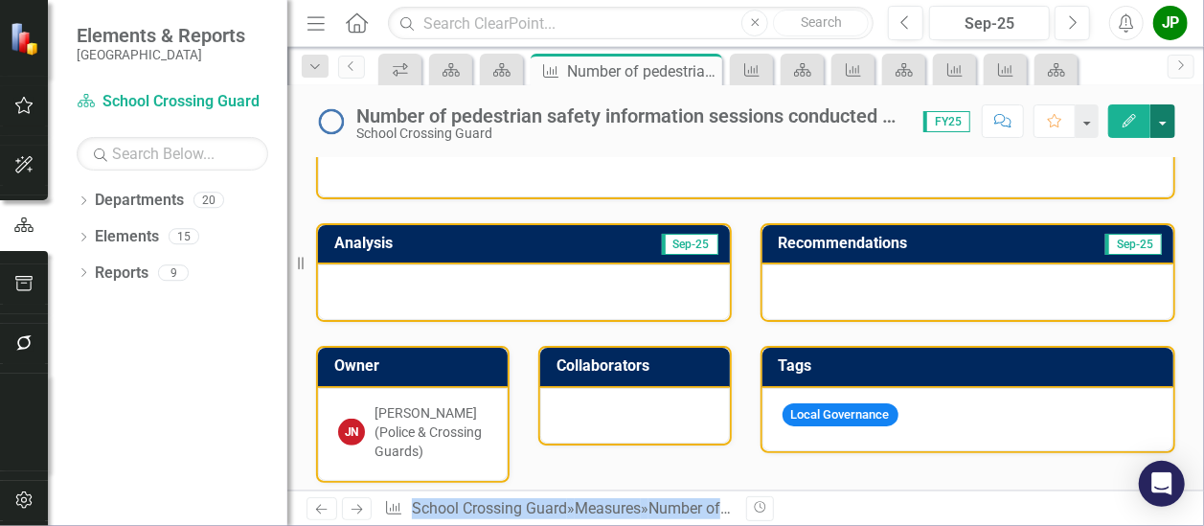
click at [1159, 131] on button "button" at bounding box center [1163, 121] width 25 height 34
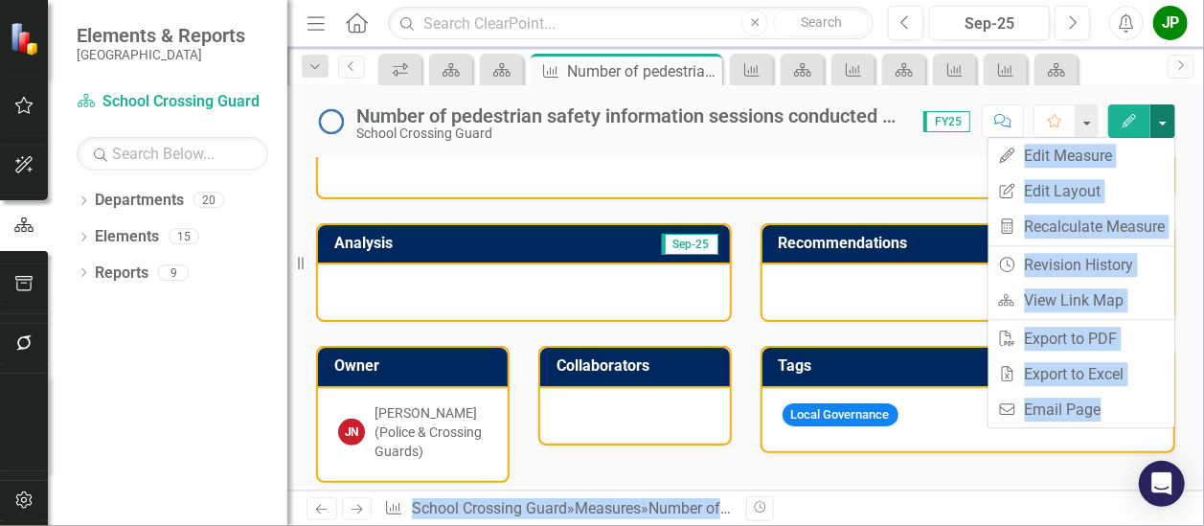
click at [1159, 131] on button "button" at bounding box center [1163, 121] width 25 height 34
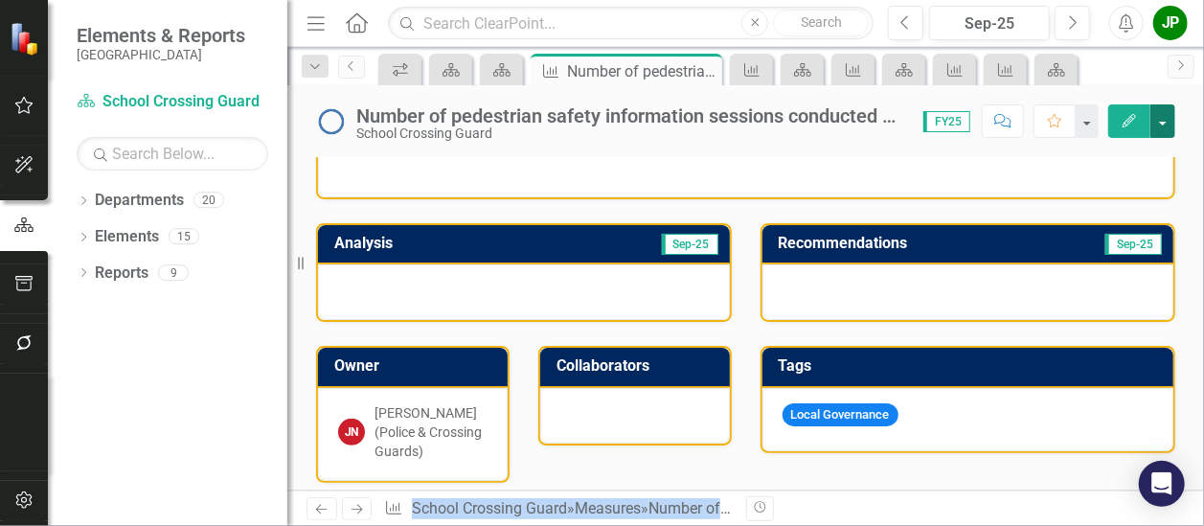
click at [1159, 131] on button "button" at bounding box center [1163, 121] width 25 height 34
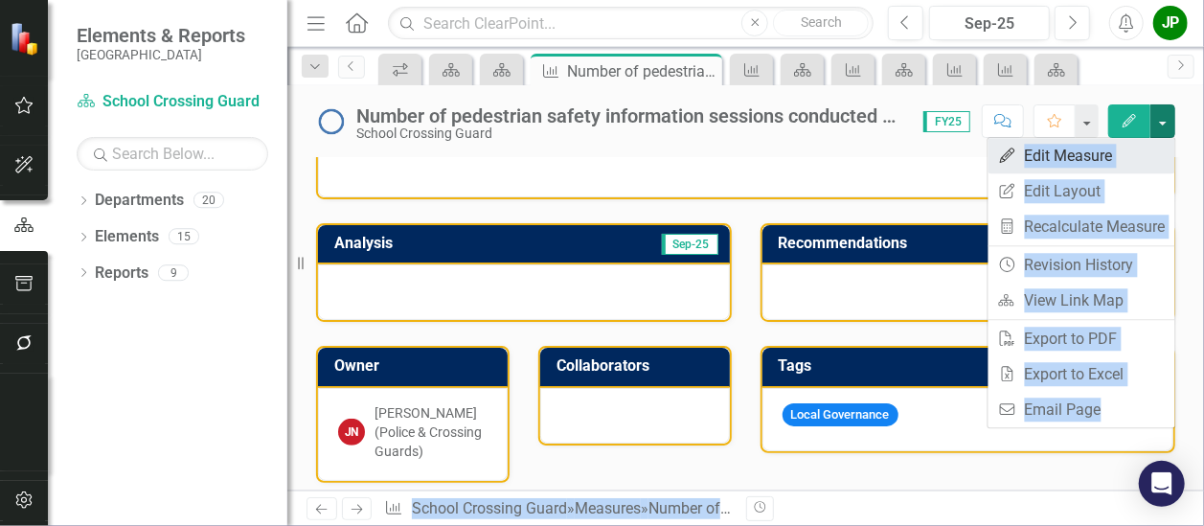
click at [1090, 153] on link "Edit Edit Measure" at bounding box center [1082, 155] width 187 height 35
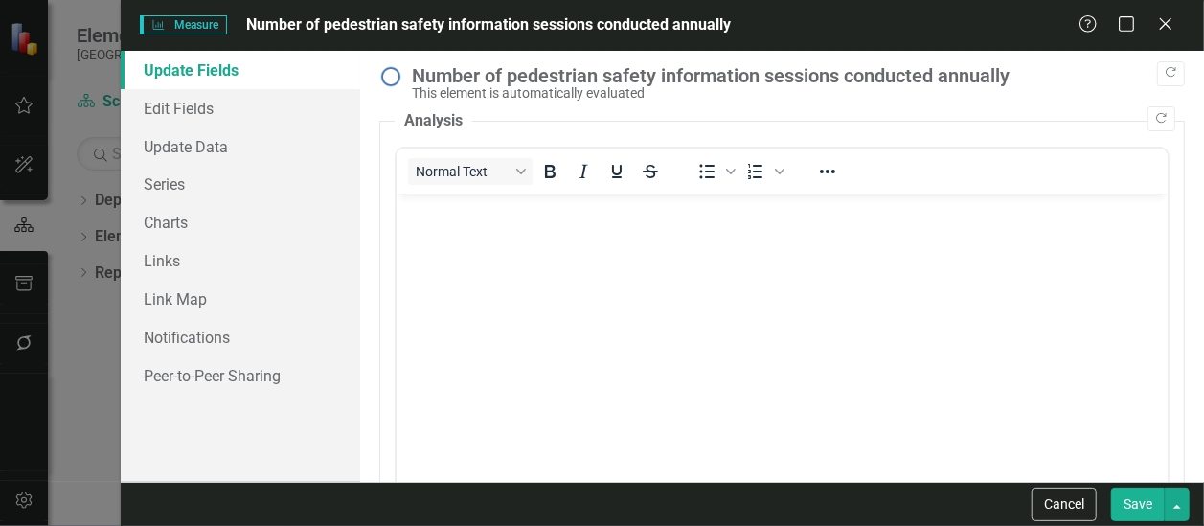
scroll to position [0, 0]
click at [201, 112] on link "Edit Fields" at bounding box center [241, 108] width 240 height 38
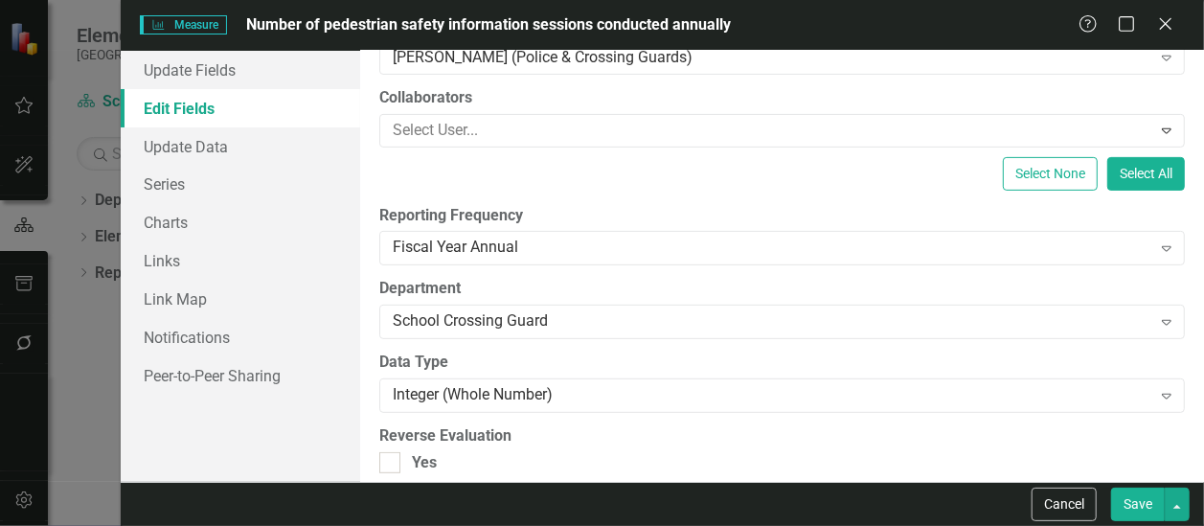
scroll to position [312, 0]
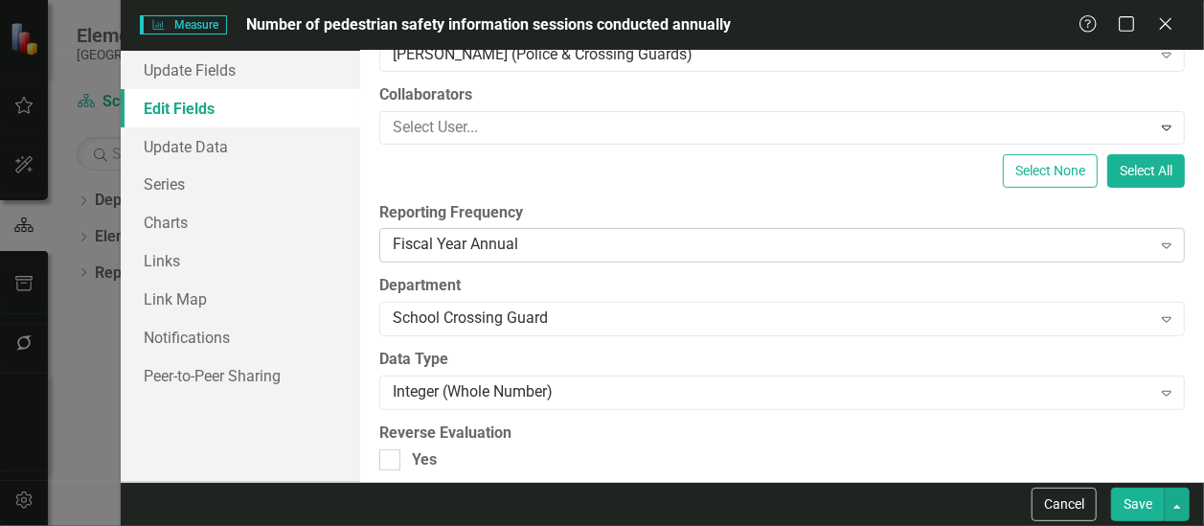
click at [1157, 248] on icon "Expand" at bounding box center [1166, 245] width 19 height 15
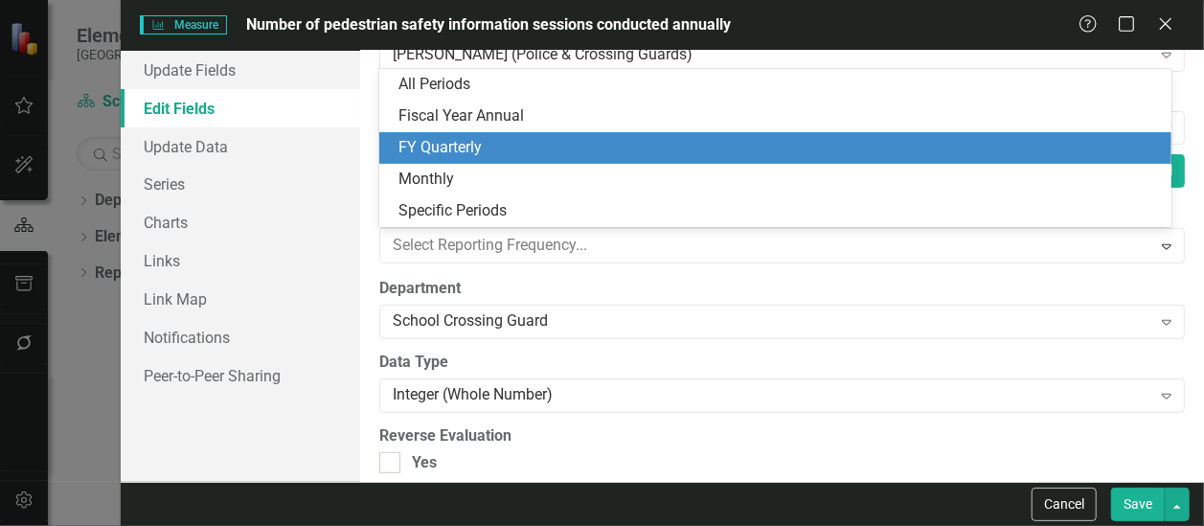
click at [1015, 152] on div "FY Quarterly" at bounding box center [780, 148] width 762 height 22
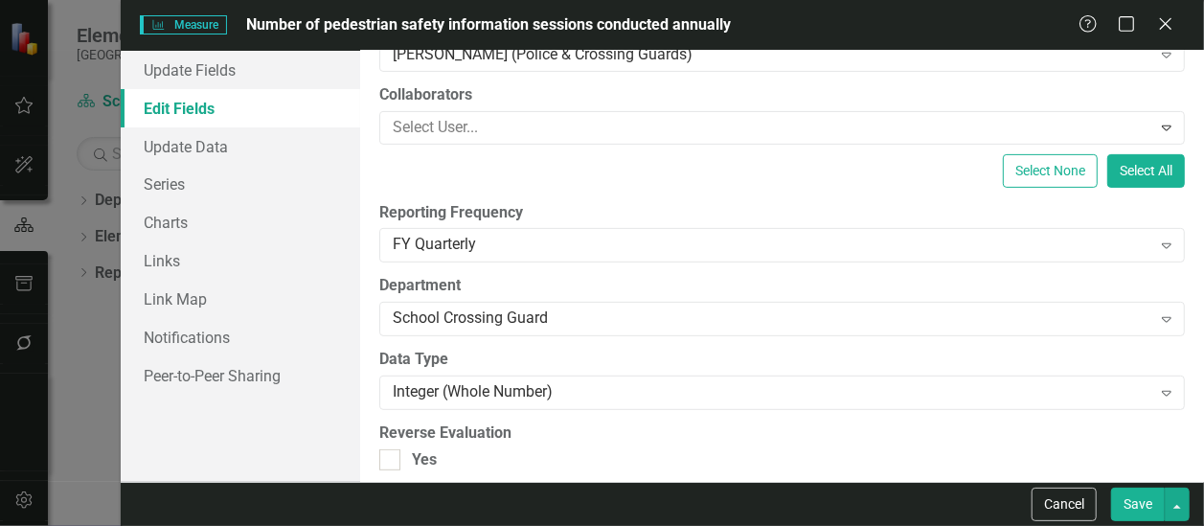
click at [1127, 509] on button "Save" at bounding box center [1138, 505] width 54 height 34
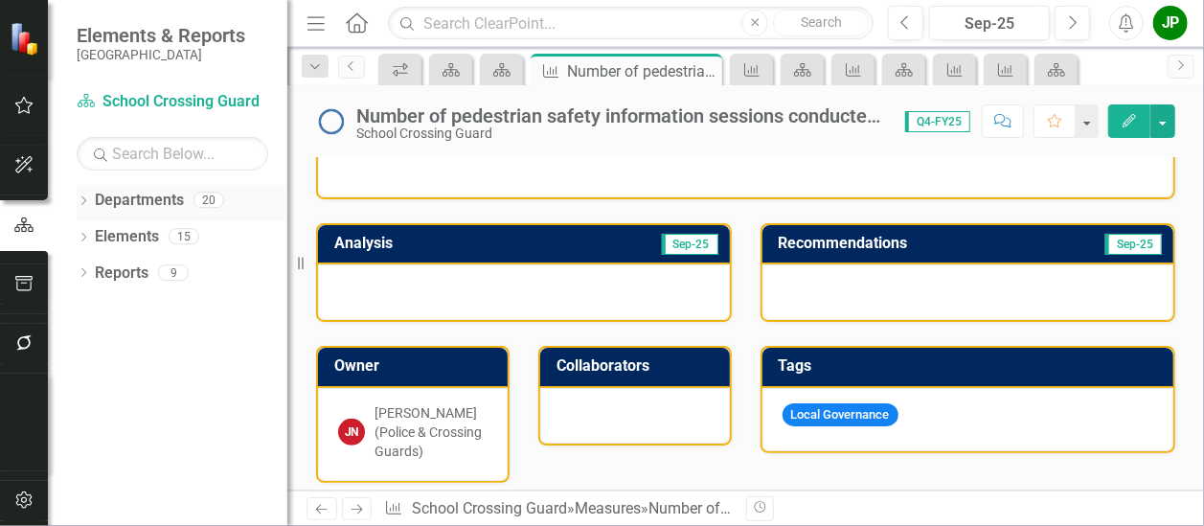
click at [171, 203] on link "Departments" at bounding box center [139, 201] width 89 height 22
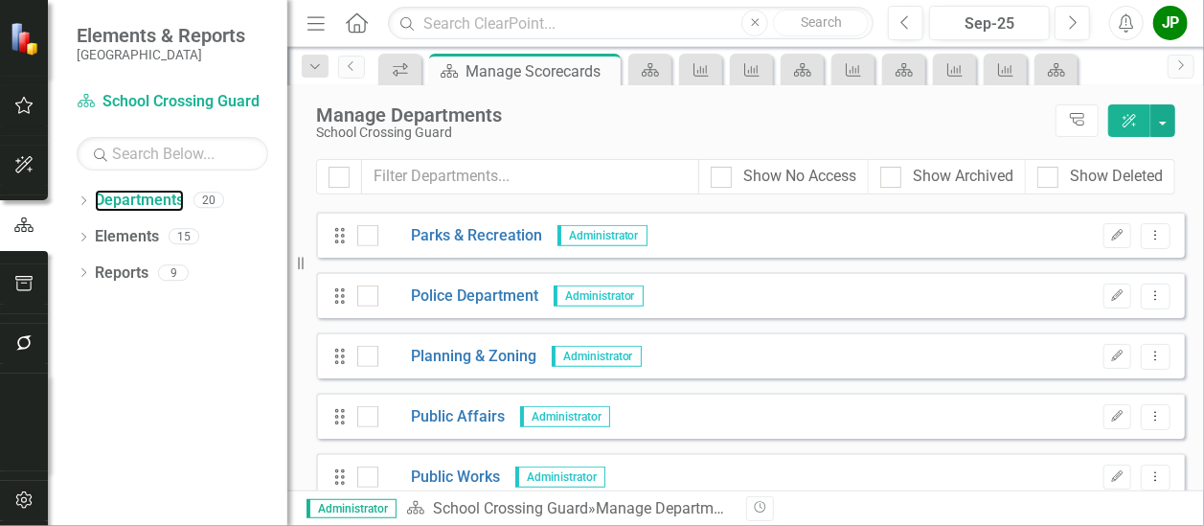
scroll to position [851, 0]
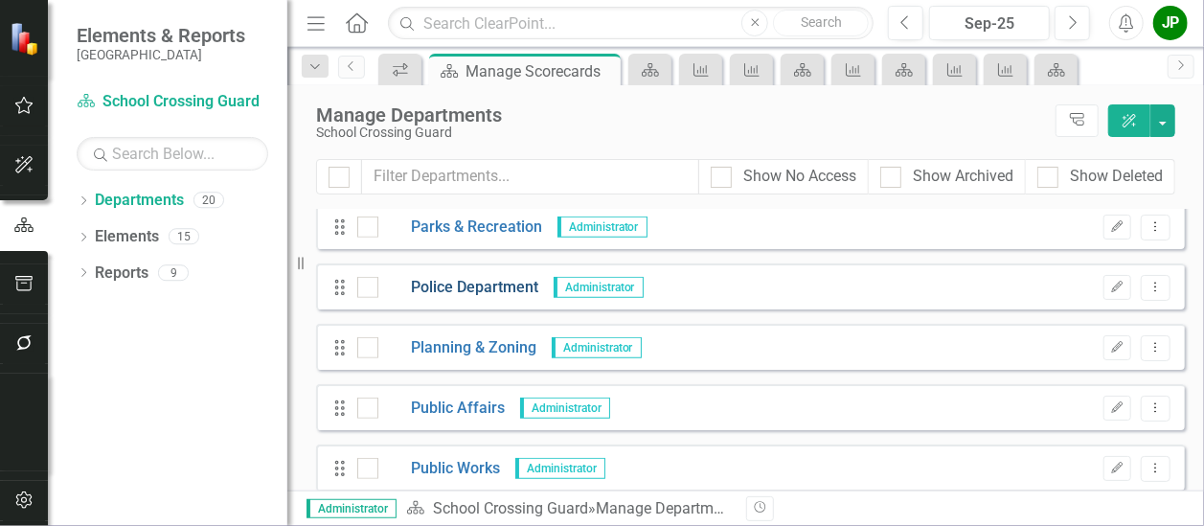
click at [475, 285] on link "Police Department" at bounding box center [458, 288] width 161 height 22
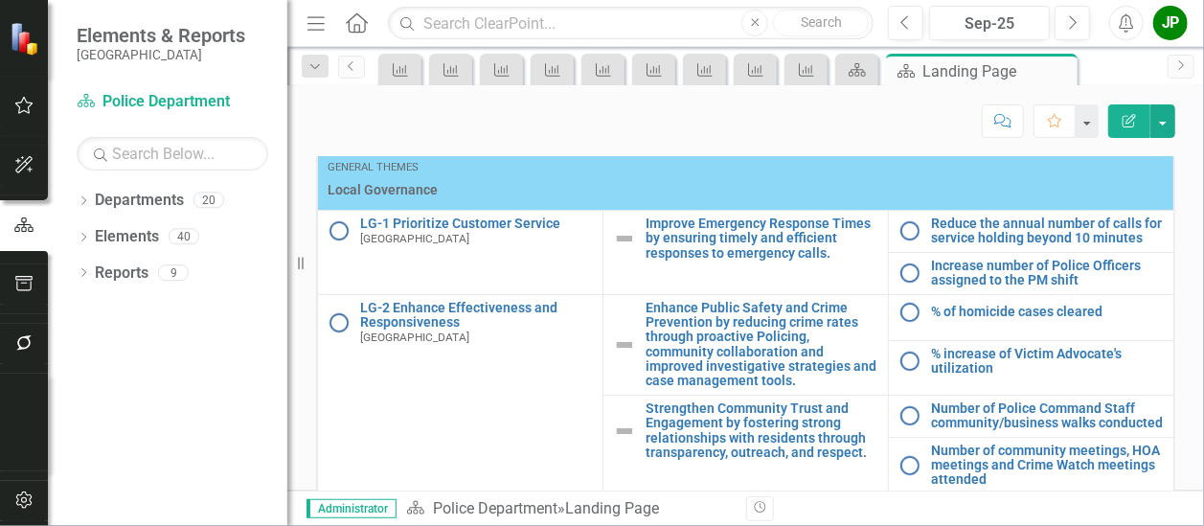
scroll to position [1117, 0]
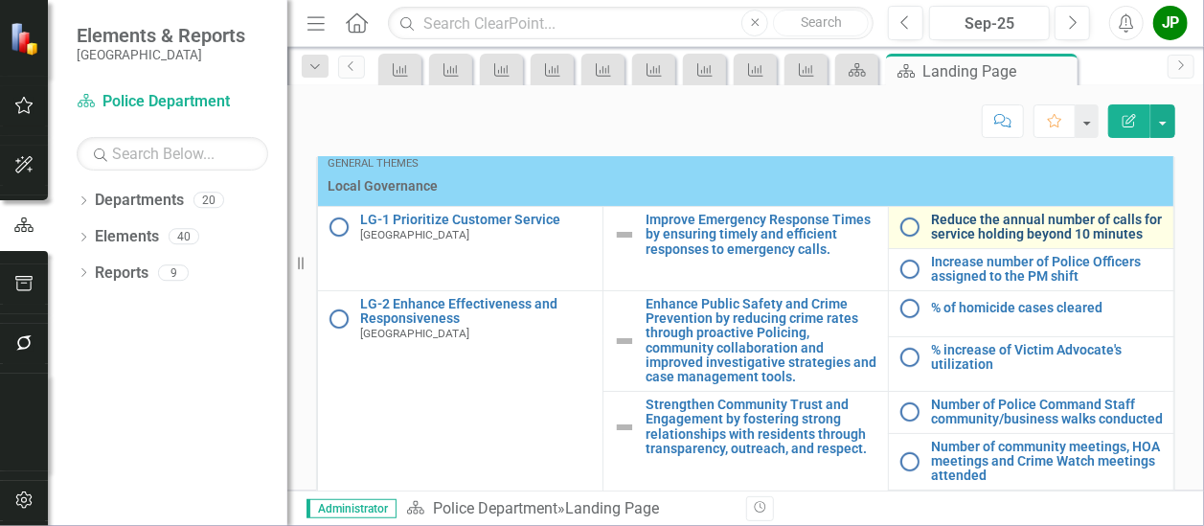
click at [931, 242] on link "Reduce the annual number of calls for service holding beyond 10 minutes" at bounding box center [1047, 228] width 233 height 30
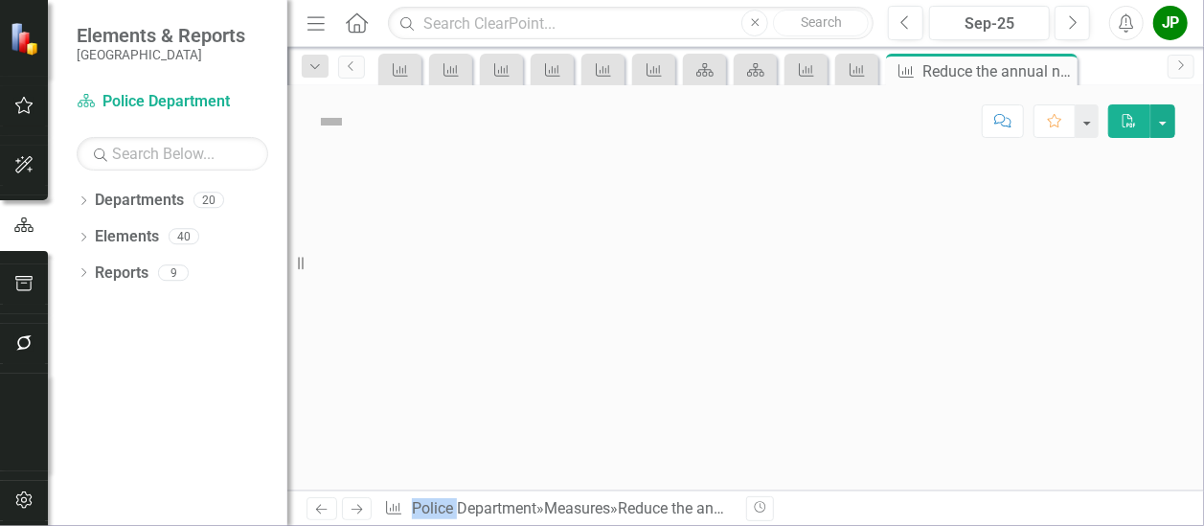
click at [925, 286] on div at bounding box center [745, 323] width 917 height 333
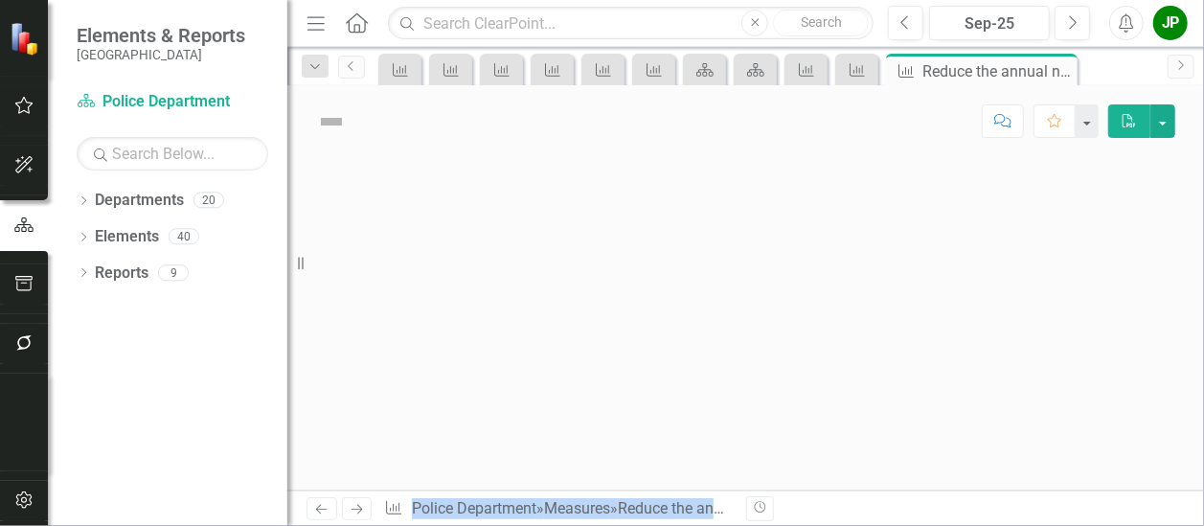
click at [925, 286] on div at bounding box center [745, 323] width 917 height 333
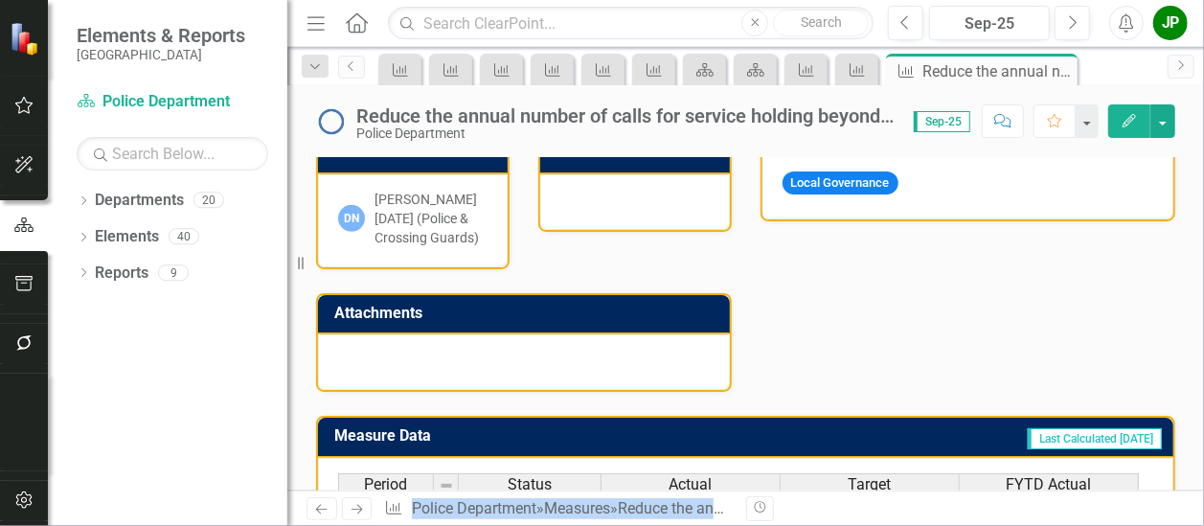
scroll to position [536, 0]
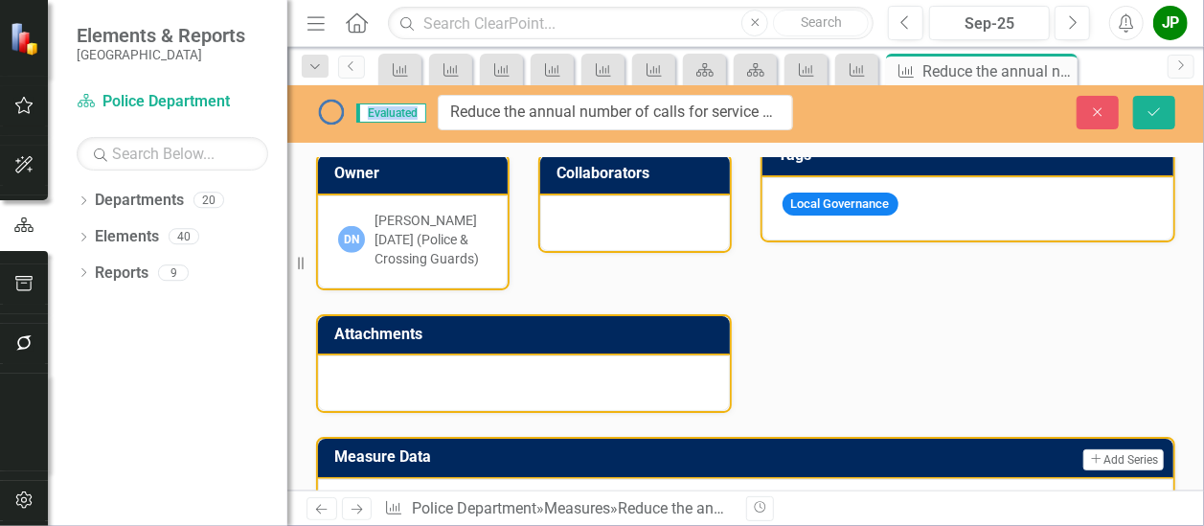
drag, startPoint x: 356, startPoint y: 118, endPoint x: 448, endPoint y: 122, distance: 92.1
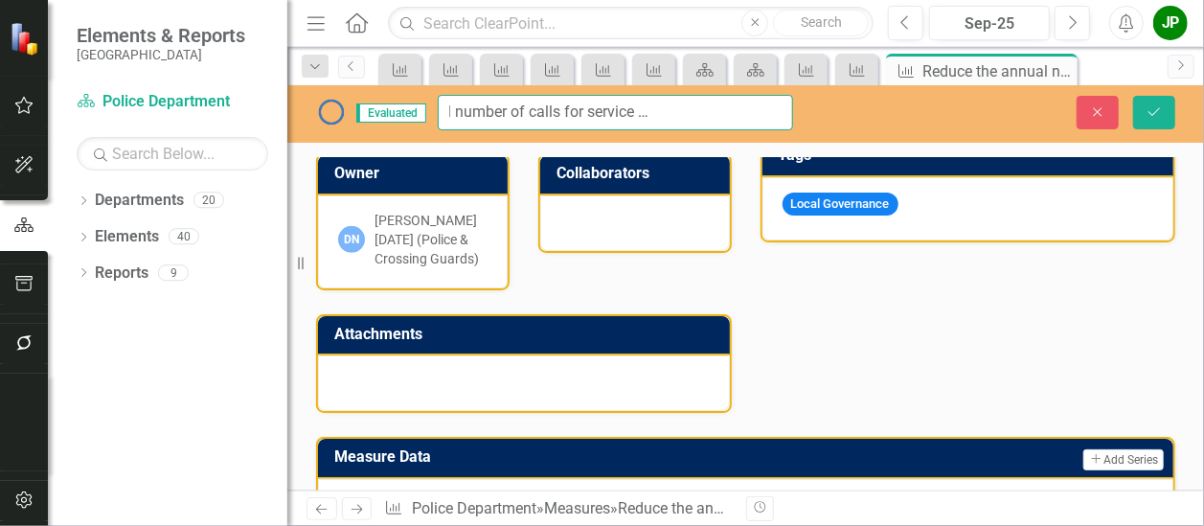
scroll to position [0, 171]
drag, startPoint x: 453, startPoint y: 115, endPoint x: 804, endPoint y: 111, distance: 350.7
click at [804, 111] on div "Evaluated Reduce the annual number of calls for service holding beyond 10 minut…" at bounding box center [555, 112] width 506 height 35
drag, startPoint x: 760, startPoint y: 112, endPoint x: 763, endPoint y: 84, distance: 27.9
drag, startPoint x: 763, startPoint y: 84, endPoint x: 721, endPoint y: 114, distance: 50.8
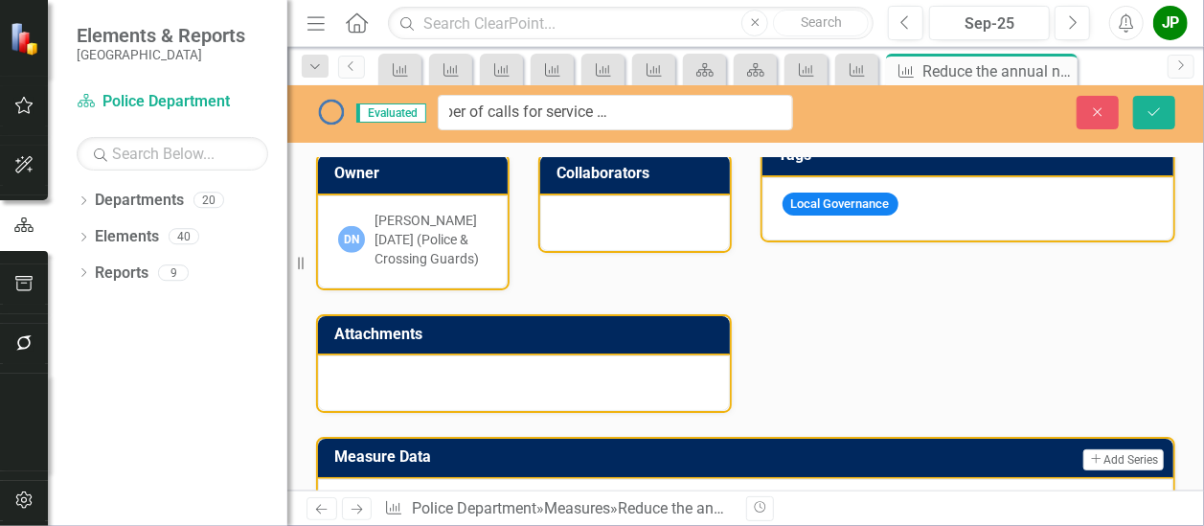
scroll to position [0, 0]
click at [716, 374] on div at bounding box center [524, 383] width 412 height 56
click at [1096, 112] on icon "Close" at bounding box center [1097, 111] width 17 height 13
